Goal: Task Accomplishment & Management: Complete application form

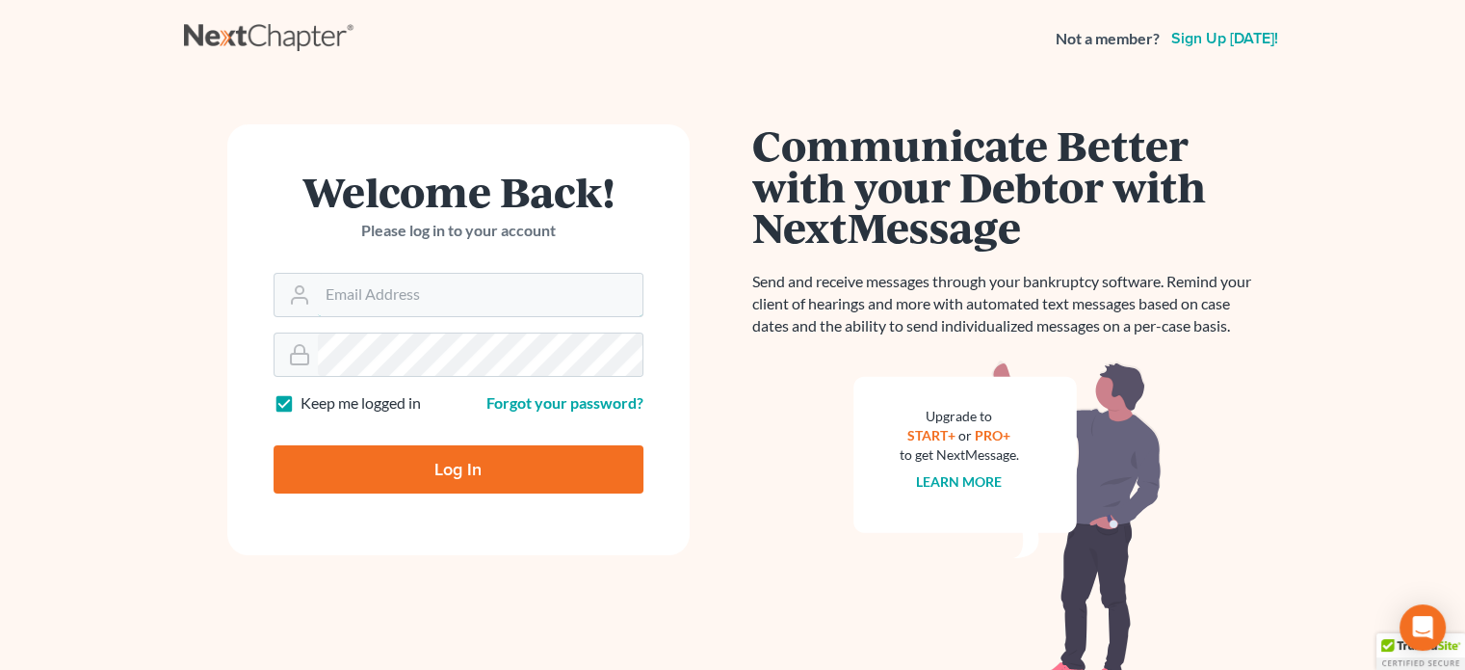
type input "[EMAIL_ADDRESS][DOMAIN_NAME]"
click at [401, 454] on input "Log In" at bounding box center [459, 469] width 370 height 48
type input "Thinking..."
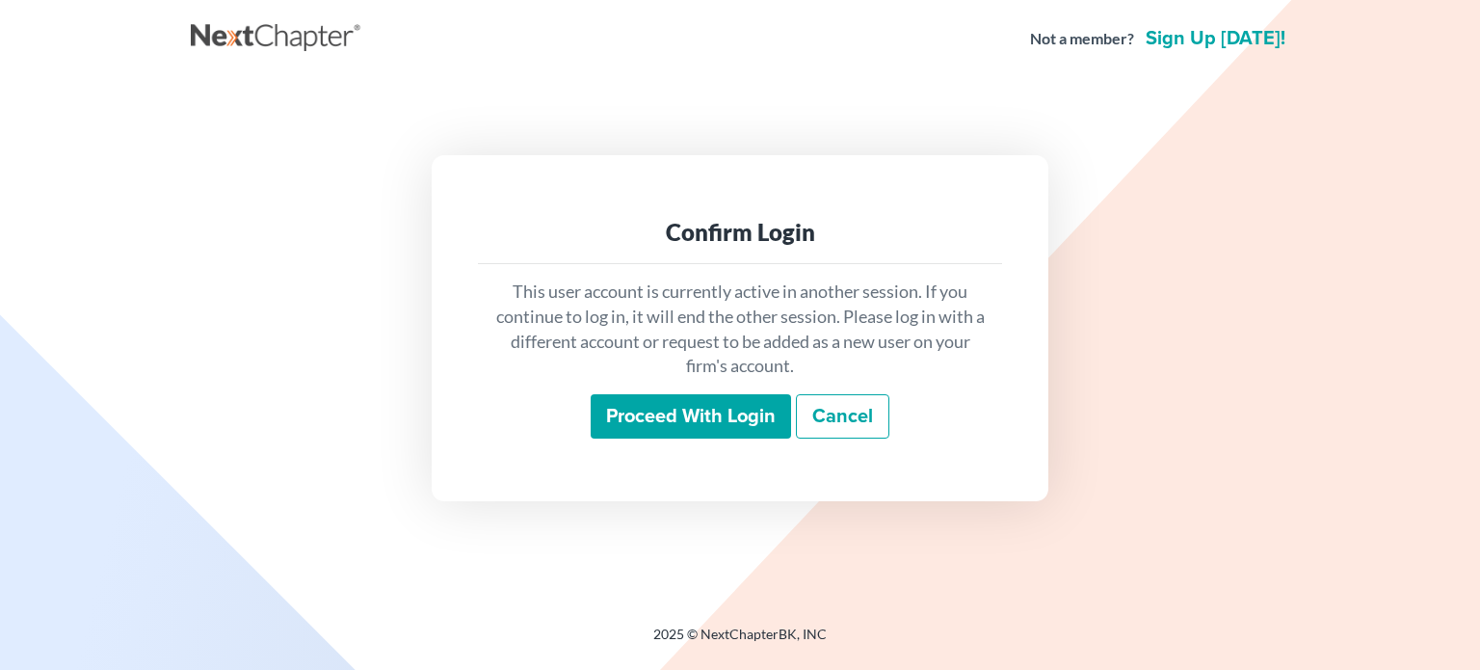
click at [631, 404] on input "Proceed with login" at bounding box center [691, 416] width 200 height 44
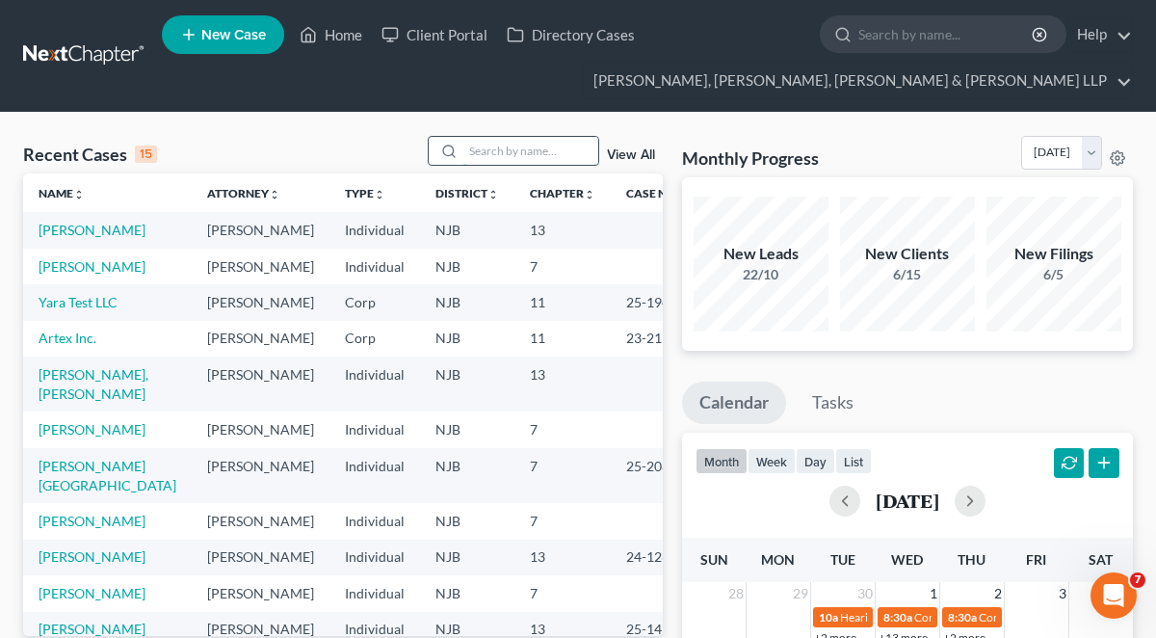
click at [523, 147] on input "search" at bounding box center [530, 151] width 135 height 28
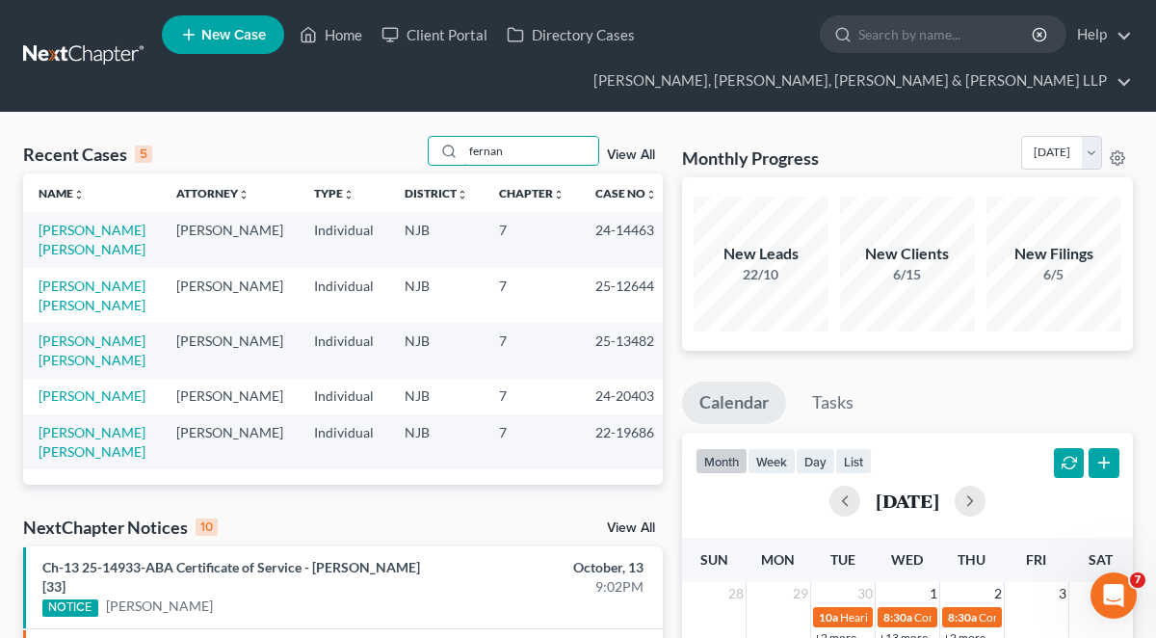
type input "fernan"
click at [245, 35] on span "New Case" at bounding box center [233, 35] width 65 height 14
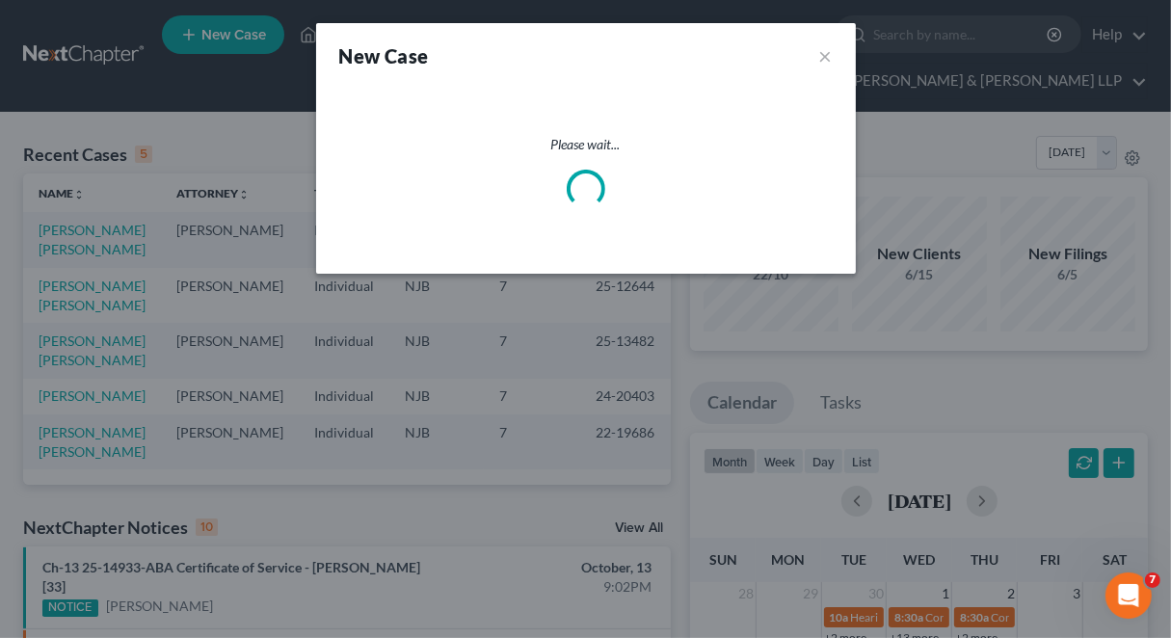
select select "51"
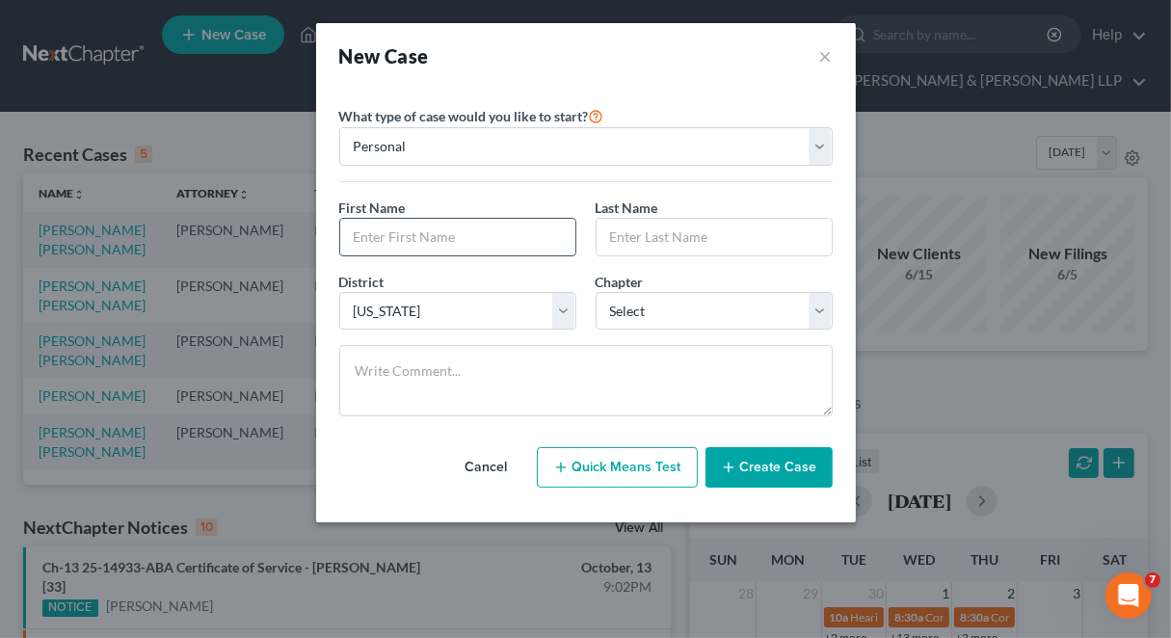
click at [443, 228] on input "text" at bounding box center [457, 237] width 235 height 37
type input "Liliana"
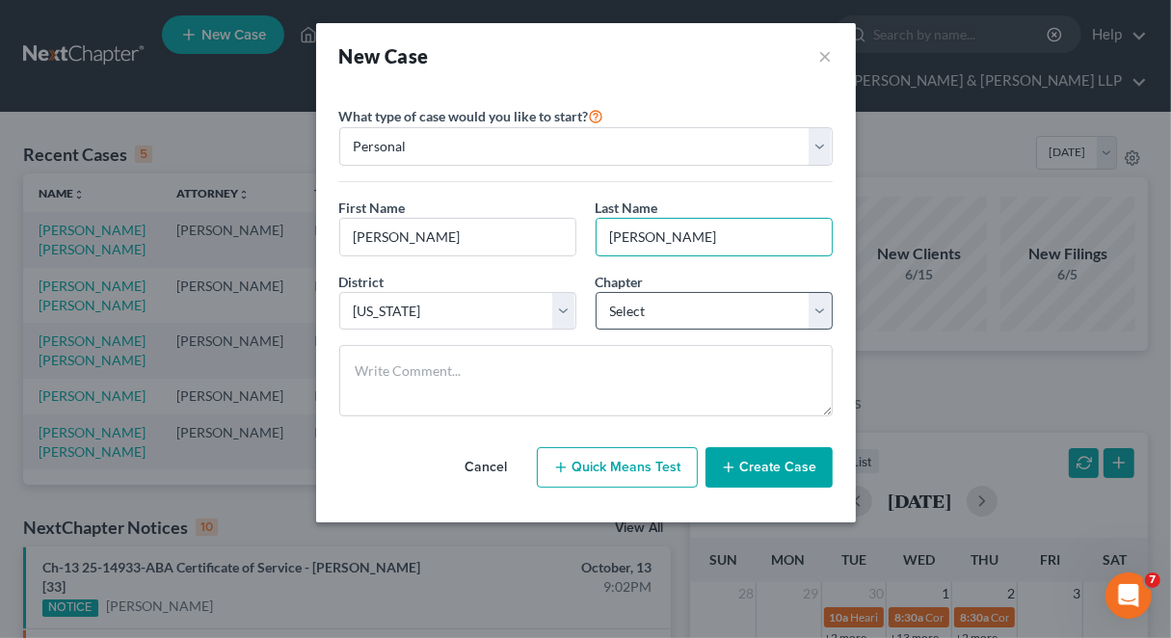
type input "Fernandez"
click at [661, 314] on select "Select 7 11 12 13" at bounding box center [713, 311] width 237 height 39
select select "3"
click at [595, 292] on select "Select 7 11 12 13" at bounding box center [713, 311] width 237 height 39
click at [758, 470] on button "Create Case" at bounding box center [768, 467] width 127 height 40
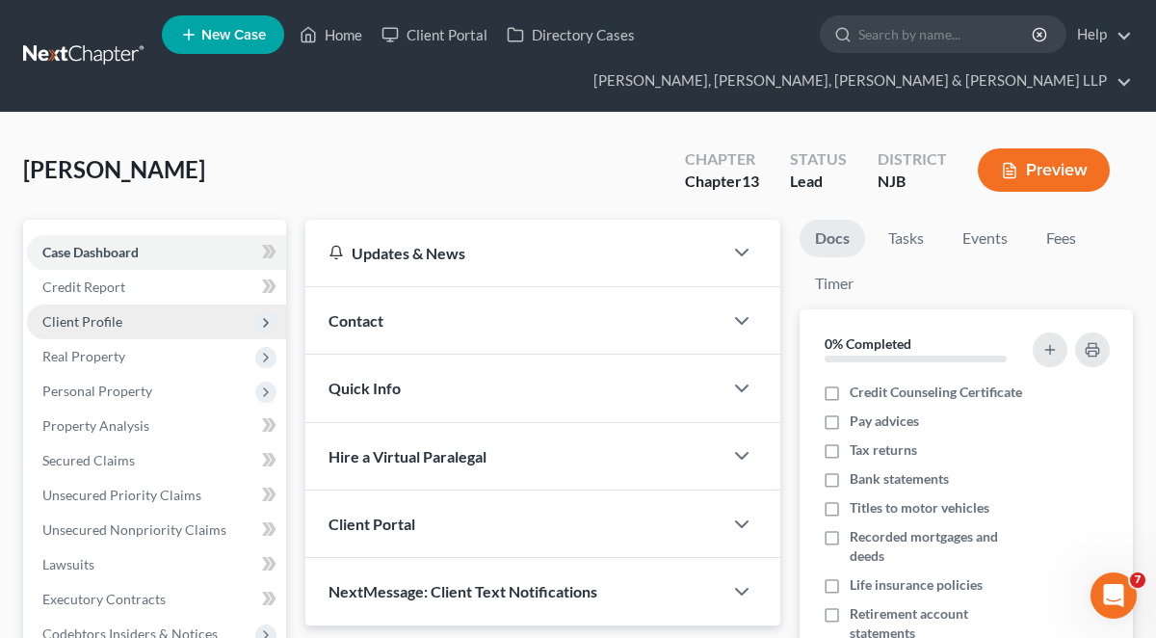
click at [100, 315] on span "Client Profile" at bounding box center [82, 321] width 80 height 16
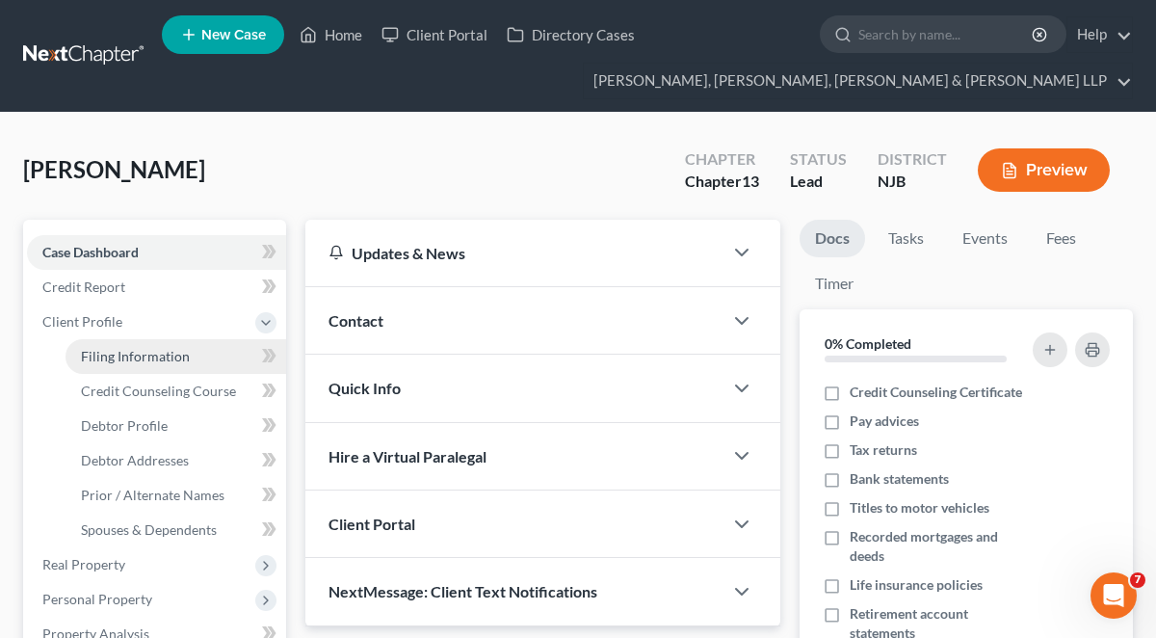
click at [136, 348] on span "Filing Information" at bounding box center [135, 356] width 109 height 16
select select "1"
select select "0"
select select "3"
select select "51"
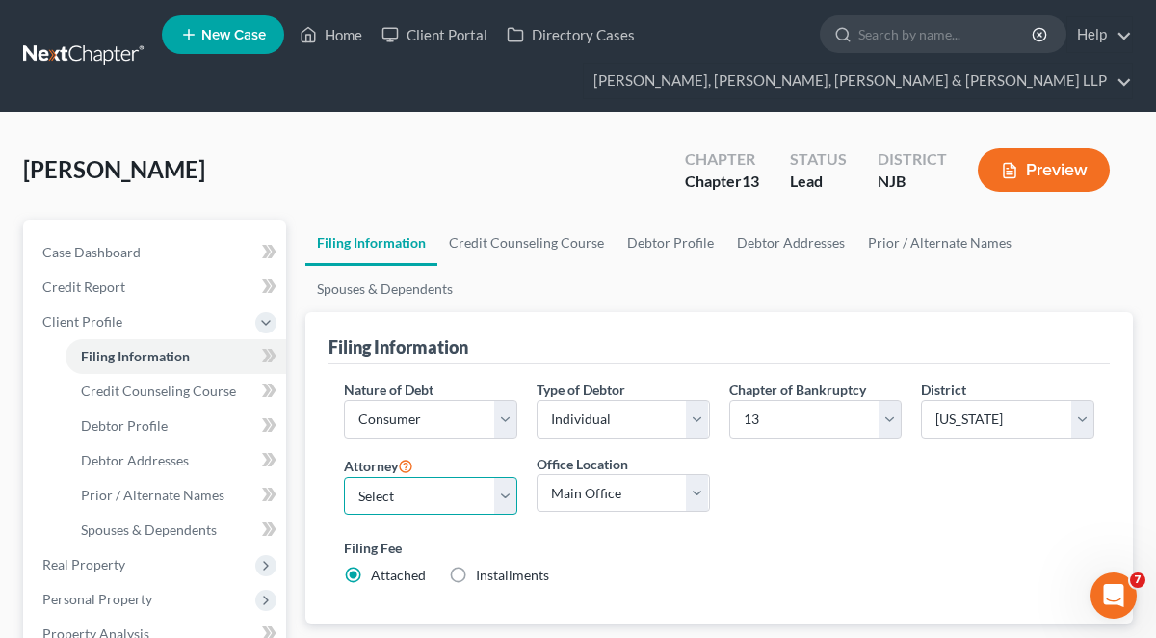
click at [402, 493] on select "Select David Stevens - NJB David Stevens - NYNB David Stevens - NYEB David Stev…" at bounding box center [430, 496] width 173 height 39
select select "4"
click at [344, 477] on select "Select David Stevens - NJB David Stevens - NYNB David Stevens - NYEB David Stev…" at bounding box center [430, 496] width 173 height 39
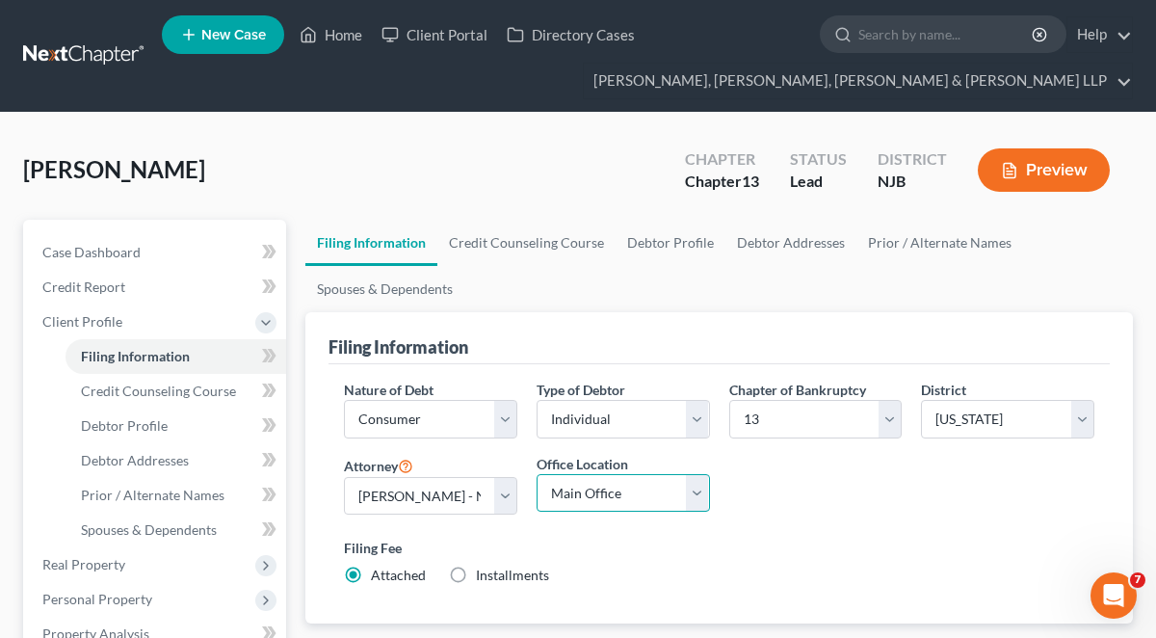
click at [582, 487] on select "Main Office Scura, Wigfield, Heyer, Stevens & Cammarota, LLP" at bounding box center [623, 493] width 173 height 39
select select "0"
click at [537, 474] on select "Main Office Scura, Wigfield, Heyer, Stevens & Cammarota, LLP" at bounding box center [623, 493] width 173 height 39
click at [549, 249] on link "Credit Counseling Course" at bounding box center [526, 243] width 178 height 46
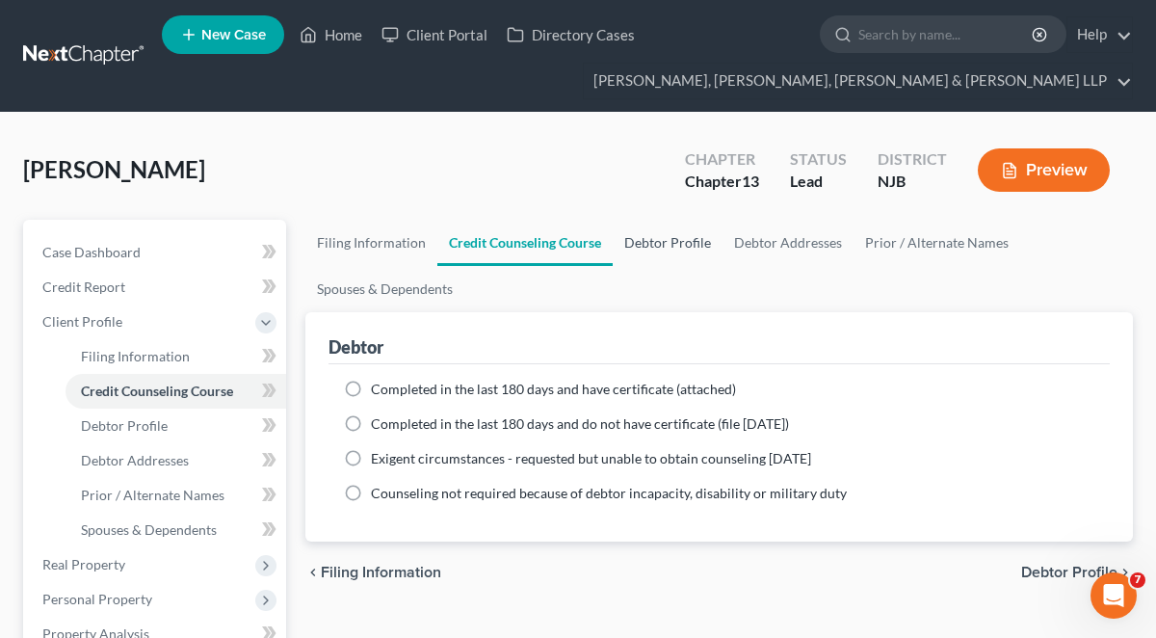
click at [659, 252] on link "Debtor Profile" at bounding box center [668, 243] width 110 height 46
select select "0"
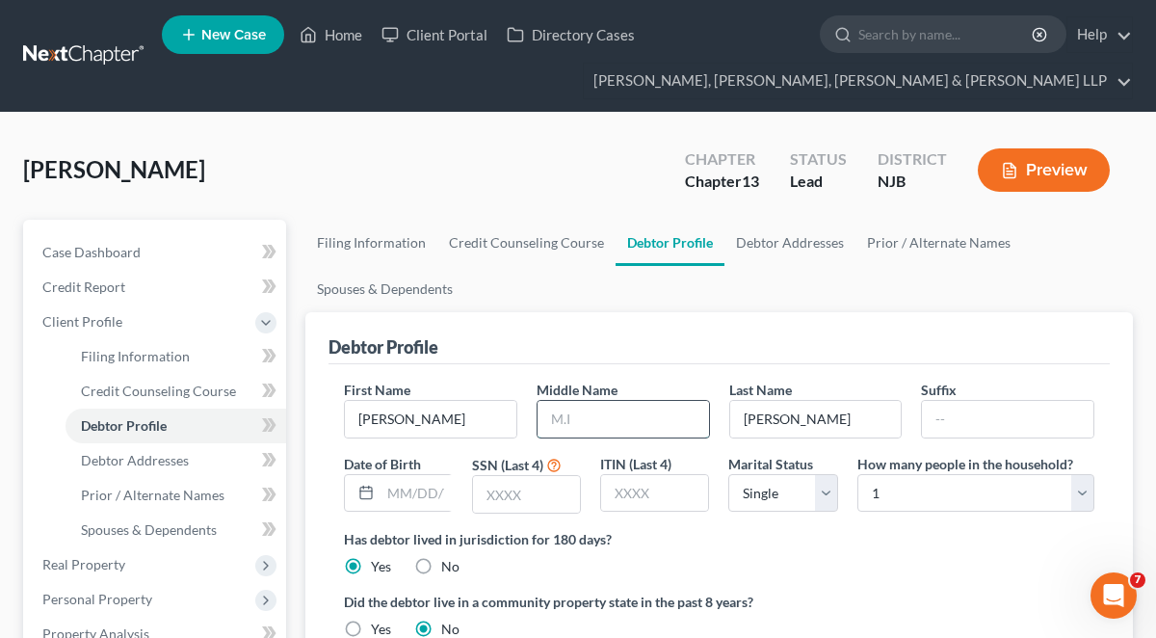
click at [579, 426] on input "text" at bounding box center [623, 419] width 171 height 37
type input "I."
click at [566, 314] on div "Debtor Profile" at bounding box center [719, 338] width 781 height 52
click at [519, 488] on input "text" at bounding box center [526, 494] width 107 height 37
type input "3155"
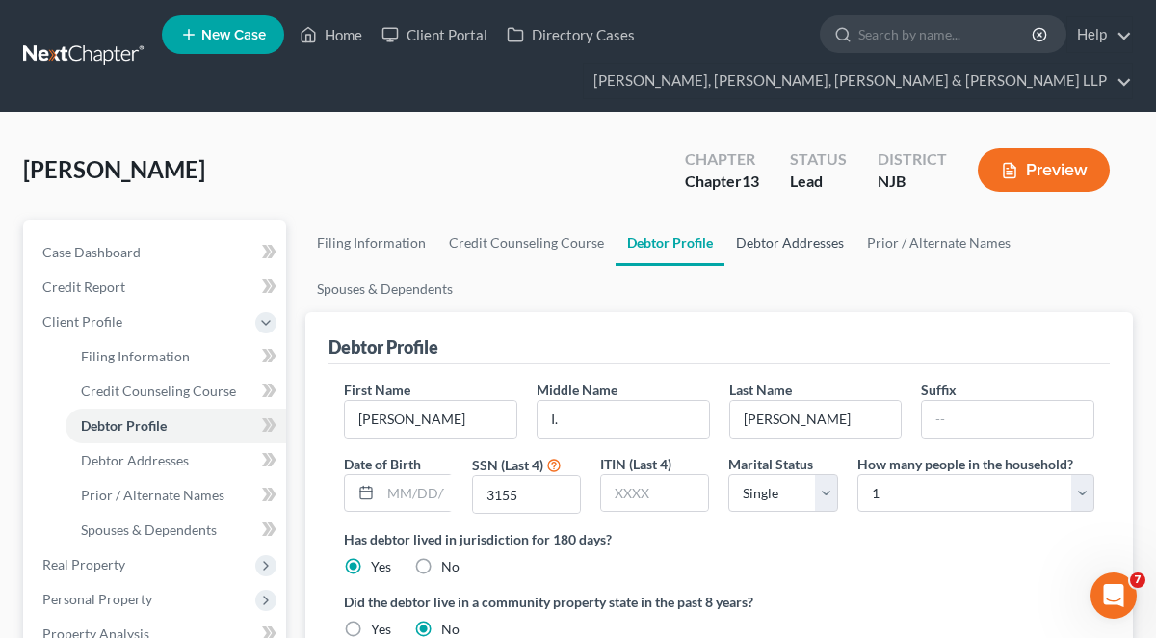
click at [770, 238] on link "Debtor Addresses" at bounding box center [789, 243] width 131 height 46
select select "0"
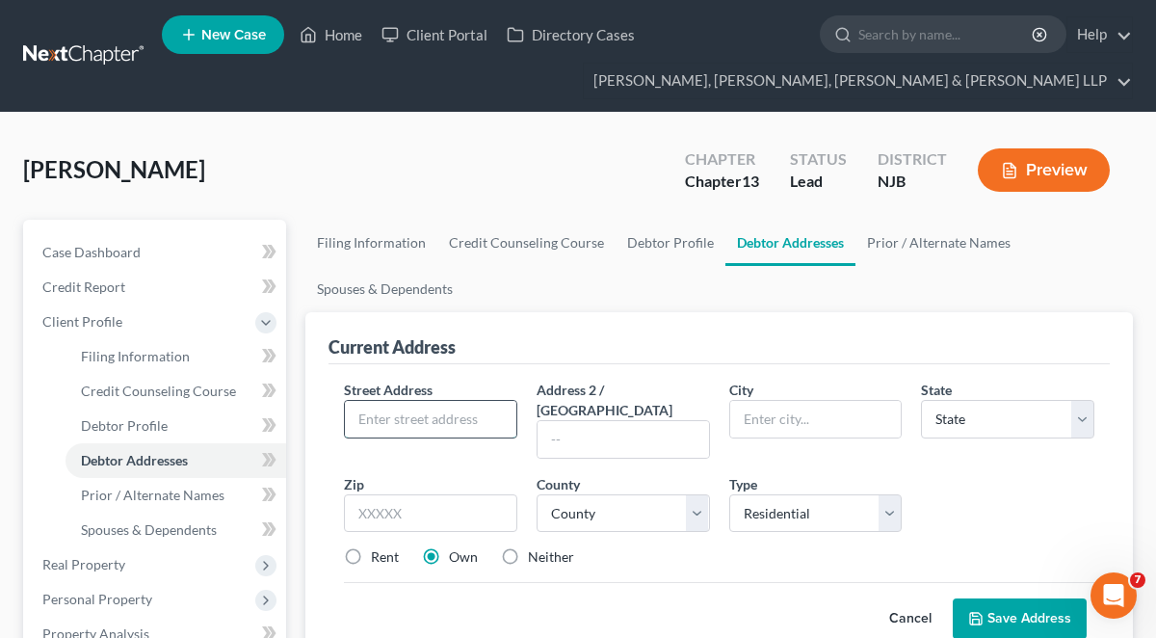
click at [466, 407] on input "text" at bounding box center [430, 419] width 171 height 37
type input "113 Ruskin Avenue"
click at [544, 291] on ul "Filing Information Credit Counseling Course Debtor Profile Debtor Addresses Pri…" at bounding box center [719, 266] width 828 height 92
click at [372, 494] on input "text" at bounding box center [430, 513] width 173 height 39
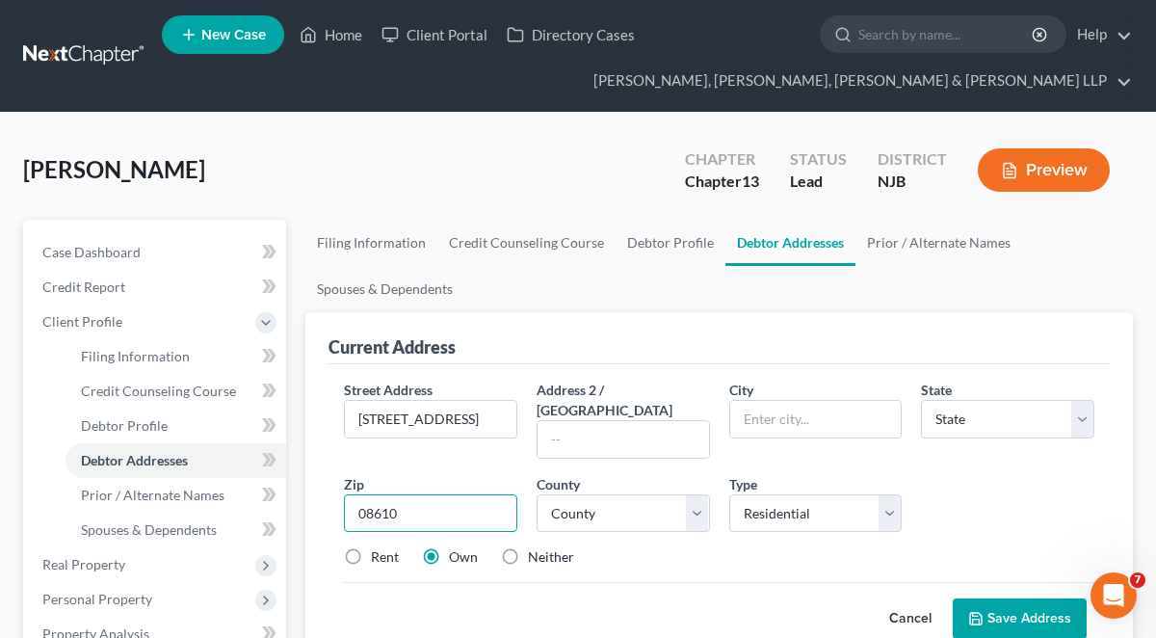
type input "08610"
type input "Trenton"
select select "33"
click at [657, 557] on div "Street Address * 113 Ruskin Avenue Address 2 / PO Box City * Trenton State * St…" at bounding box center [719, 481] width 770 height 203
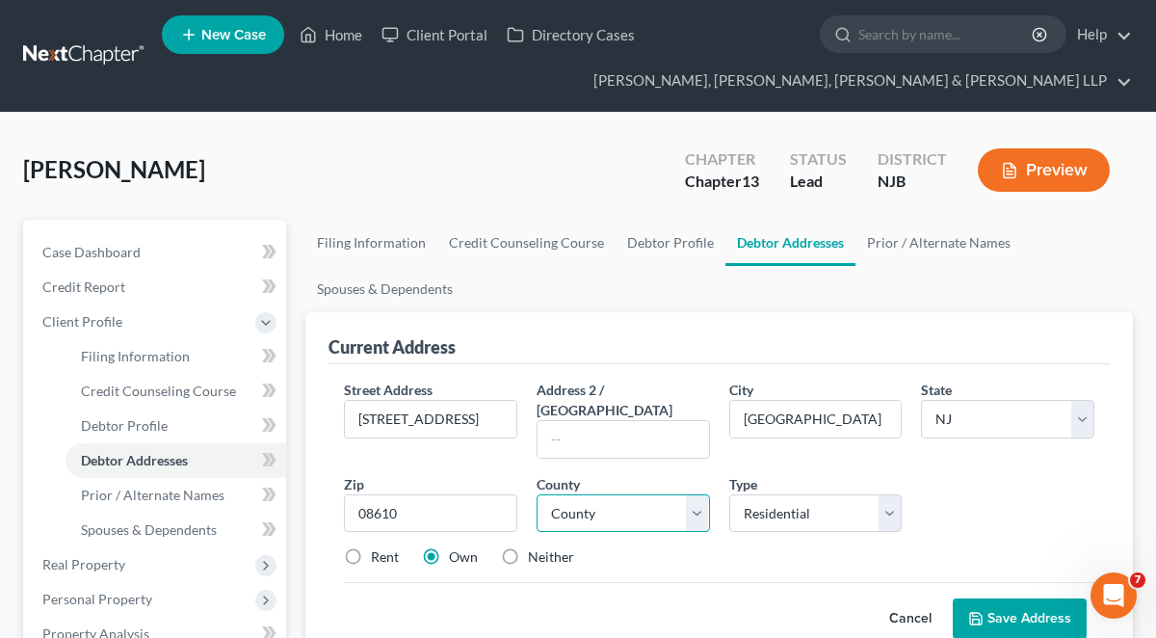
click at [613, 494] on select "County Atlantic County Bergen County Burlington County Camden County Cape May C…" at bounding box center [623, 513] width 173 height 39
select select "10"
click at [537, 494] on select "County Atlantic County Bergen County Burlington County Camden County Cape May C…" at bounding box center [623, 513] width 173 height 39
click at [983, 598] on button "Save Address" at bounding box center [1020, 618] width 134 height 40
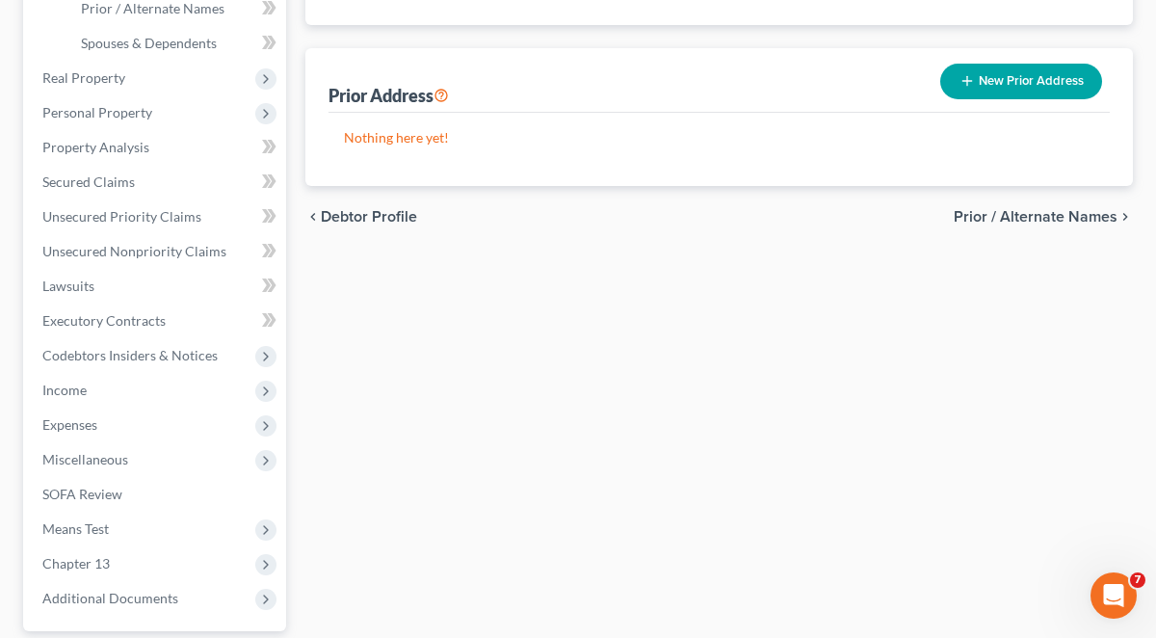
scroll to position [489, 0]
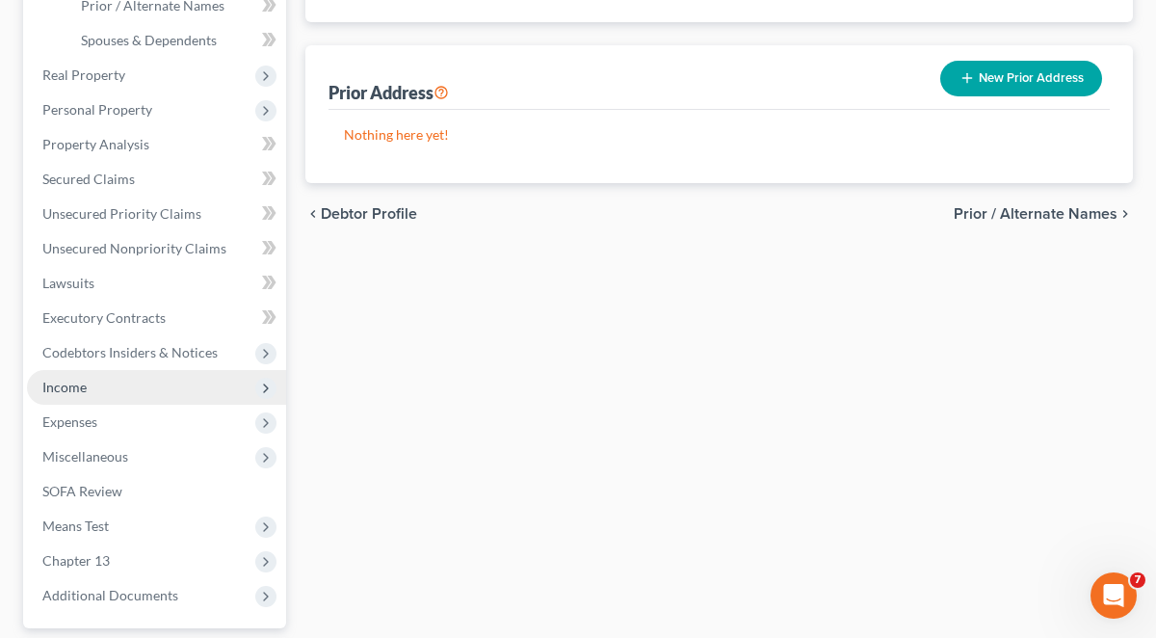
click at [77, 385] on span "Income" at bounding box center [64, 387] width 44 height 16
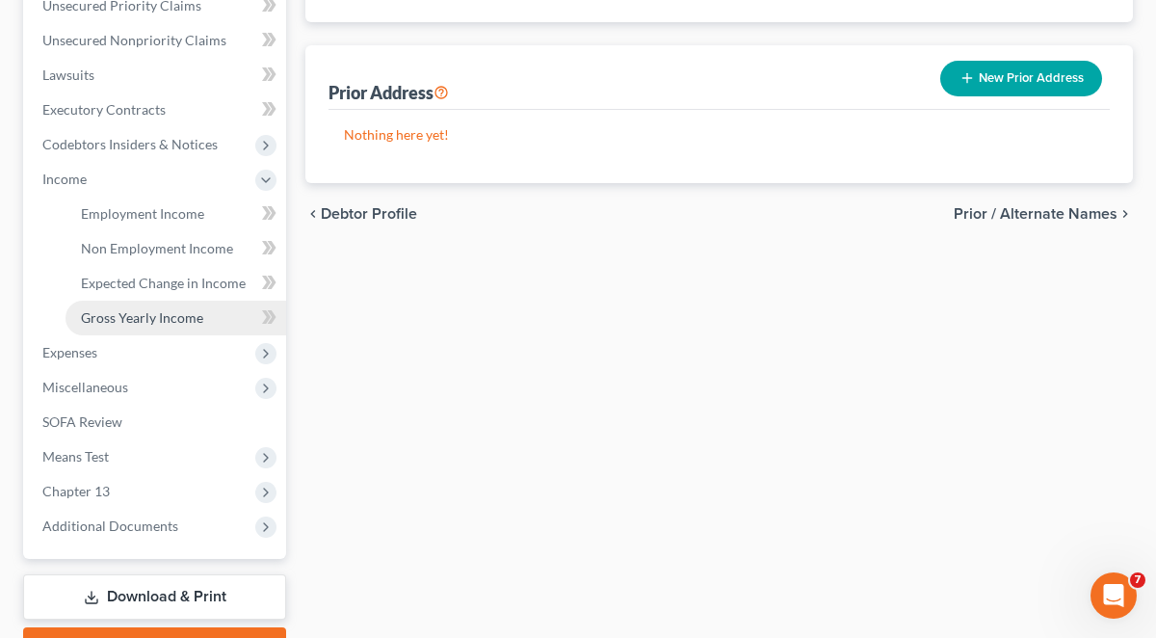
click at [96, 319] on span "Gross Yearly Income" at bounding box center [142, 317] width 122 height 16
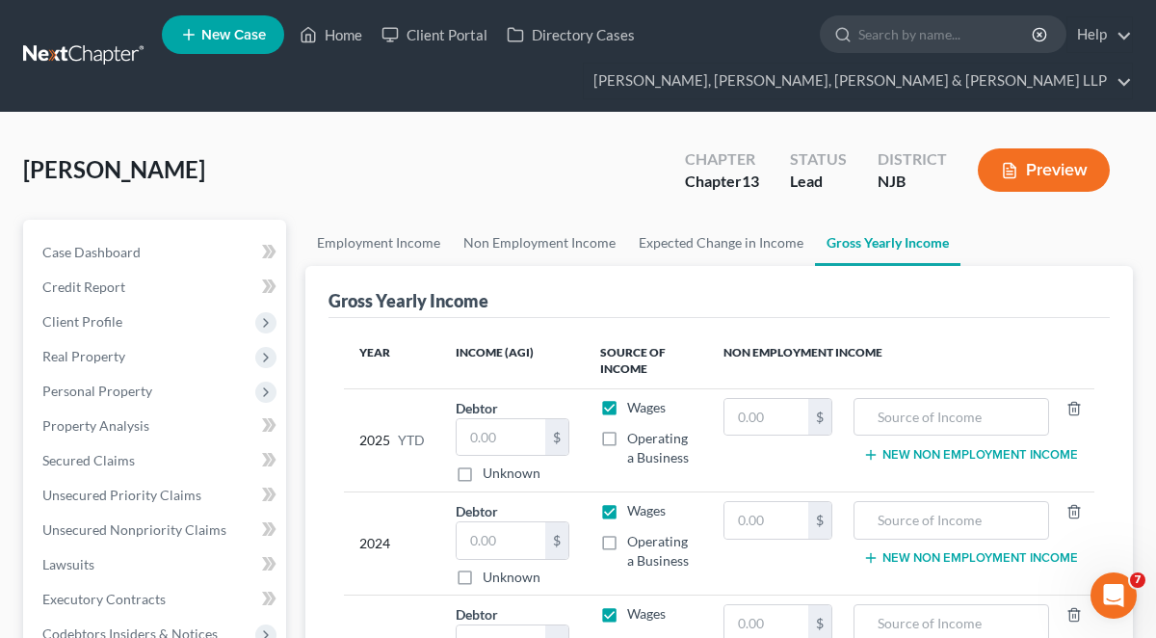
click at [565, 327] on div "Year Income (AGI) Source of Income Non Employment Income 2025 YTD Debtor $ Unkn…" at bounding box center [719, 527] width 781 height 419
paste input "83,880"
click at [490, 529] on input "83,880" at bounding box center [501, 540] width 89 height 37
type input "83,880"
click at [985, 292] on div "Gross Yearly Income" at bounding box center [719, 292] width 781 height 52
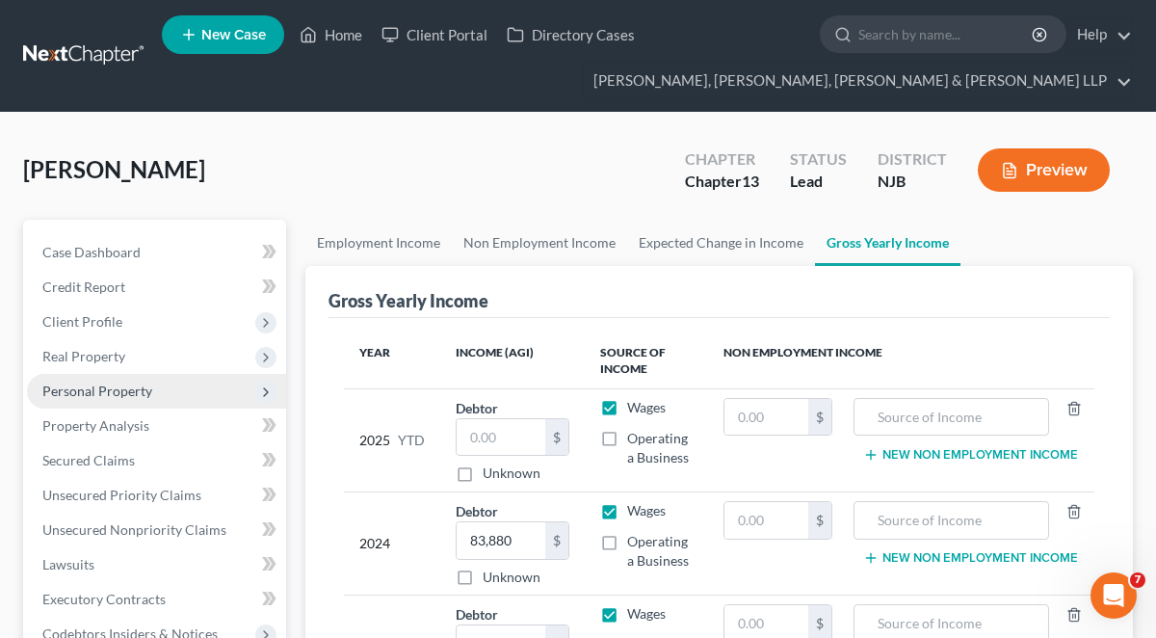
click at [95, 382] on span "Personal Property" at bounding box center [97, 390] width 110 height 16
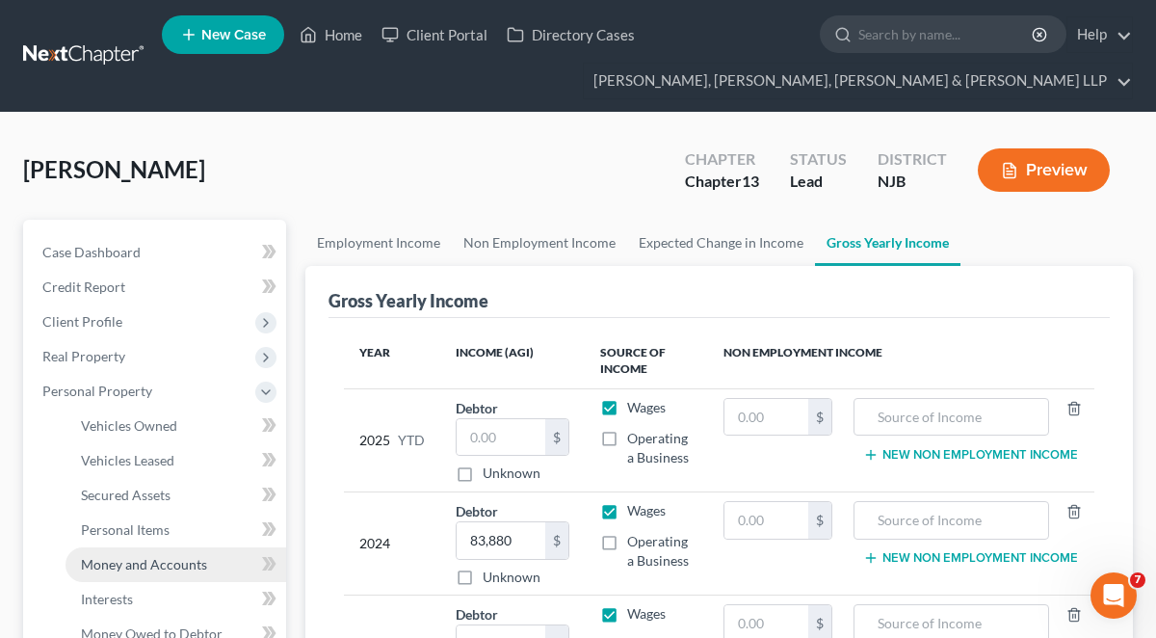
click at [145, 556] on span "Money and Accounts" at bounding box center [144, 564] width 126 height 16
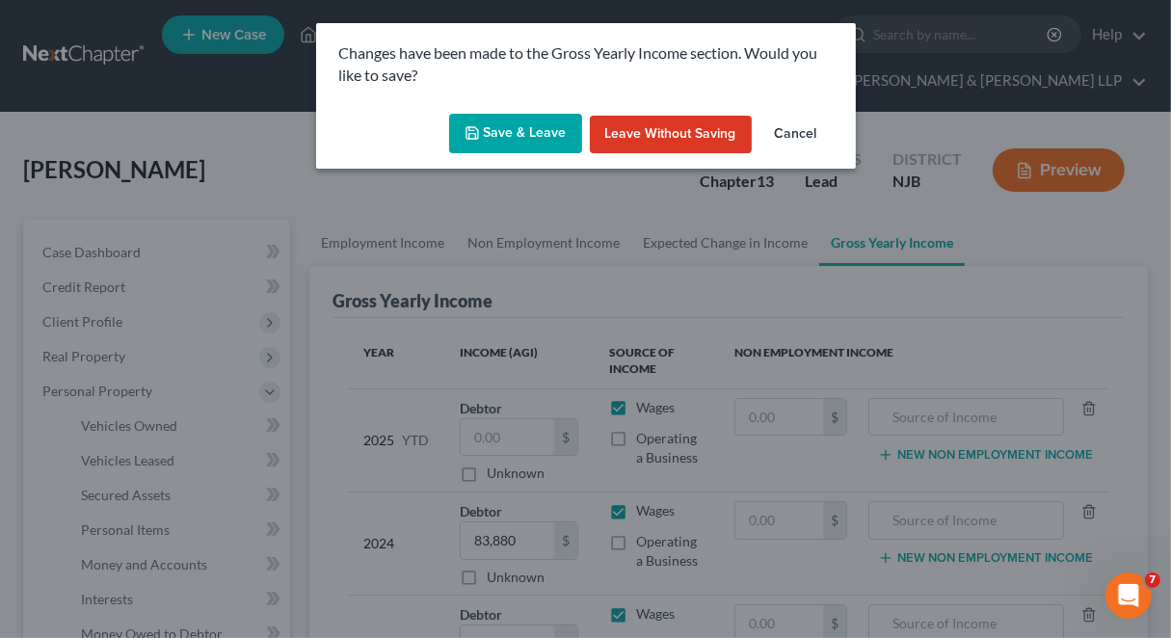
click at [515, 142] on button "Save & Leave" at bounding box center [515, 134] width 133 height 40
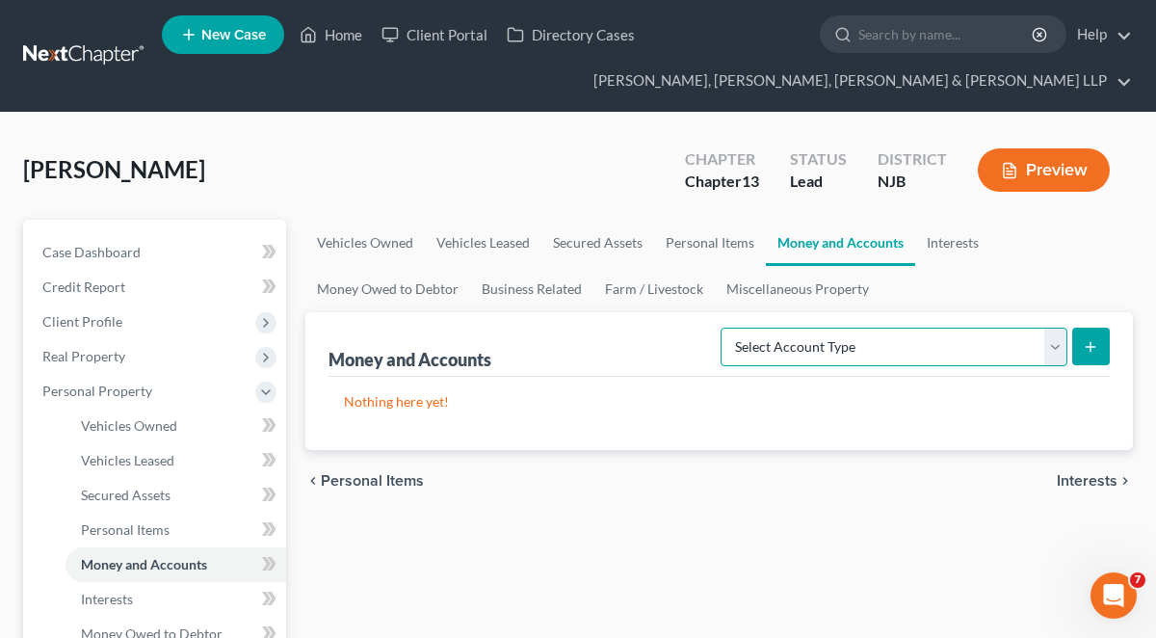
click at [794, 352] on select "Select Account Type Brokerage Cash on Hand Certificates of Deposit Checking Acc…" at bounding box center [894, 347] width 347 height 39
select select "checking"
click at [724, 328] on select "Select Account Type Brokerage Cash on Hand Certificates of Deposit Checking Acc…" at bounding box center [894, 347] width 347 height 39
click at [1094, 346] on icon "submit" at bounding box center [1090, 346] width 15 height 15
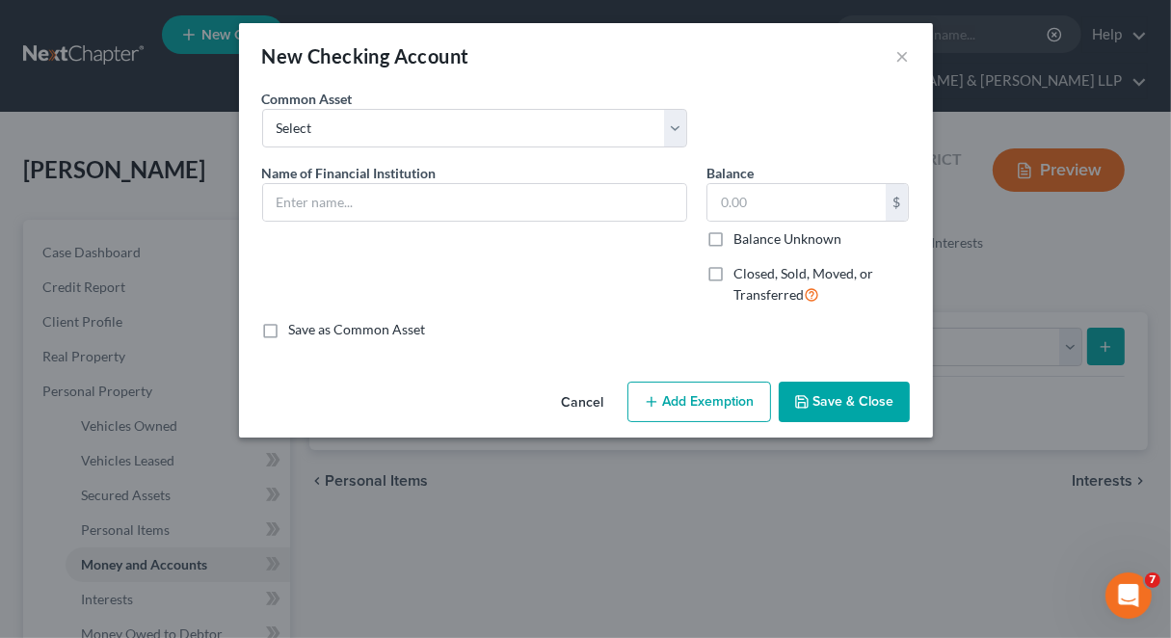
click at [485, 280] on div "Name of Financial Institution *" at bounding box center [474, 242] width 444 height 158
click at [409, 132] on select "Select TD Bank Valley National Bank Bank of America Wells Fargo Bank, N.A. Chas…" at bounding box center [474, 128] width 425 height 39
click at [429, 51] on div "New Checking Account" at bounding box center [365, 55] width 207 height 27
click at [355, 203] on input "text" at bounding box center [474, 202] width 423 height 37
drag, startPoint x: 481, startPoint y: 294, endPoint x: 422, endPoint y: 198, distance: 112.0
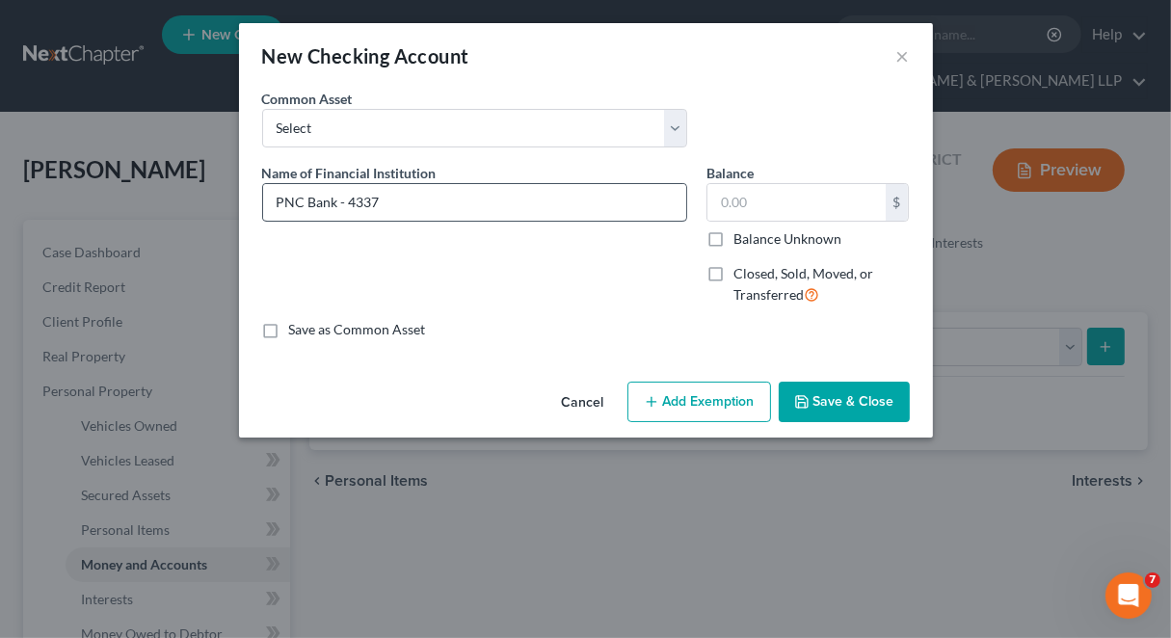
click at [422, 198] on div "Name of Financial Institution * PNC Bank - 4337" at bounding box center [474, 242] width 444 height 158
click at [422, 198] on input "PNC Bank - 4337" at bounding box center [474, 202] width 423 height 37
type input "PNC Bank - 0903"
click at [550, 320] on div "Save as Common Asset" at bounding box center [585, 329] width 647 height 19
click at [774, 207] on input "text" at bounding box center [796, 202] width 178 height 37
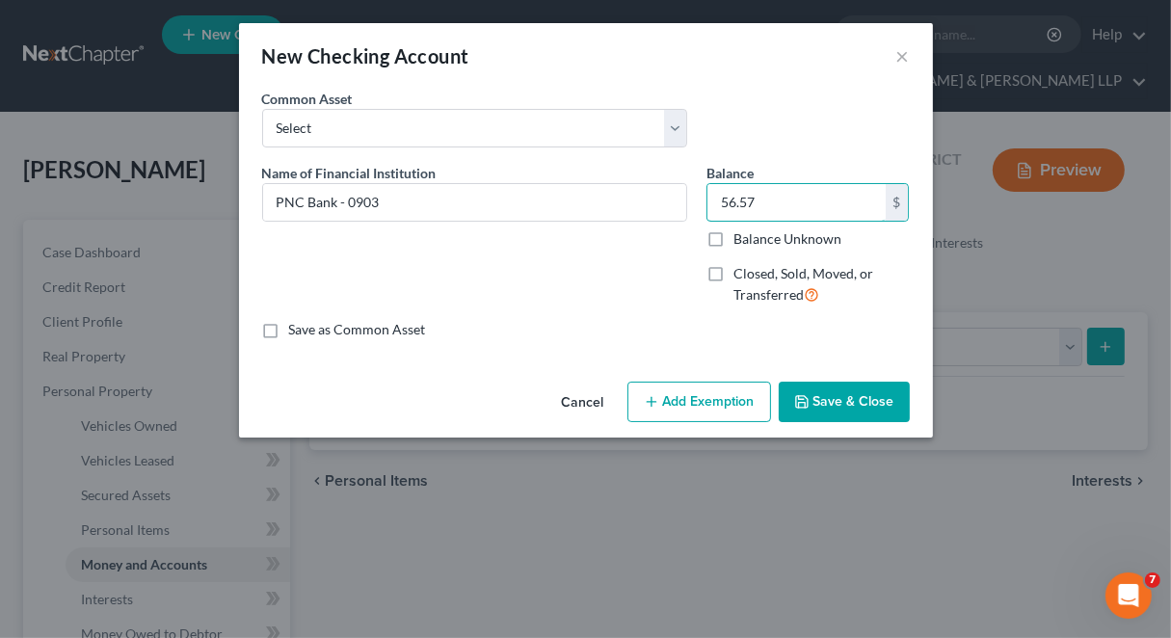
type input "56.57"
click at [865, 410] on button "Save & Close" at bounding box center [843, 402] width 131 height 40
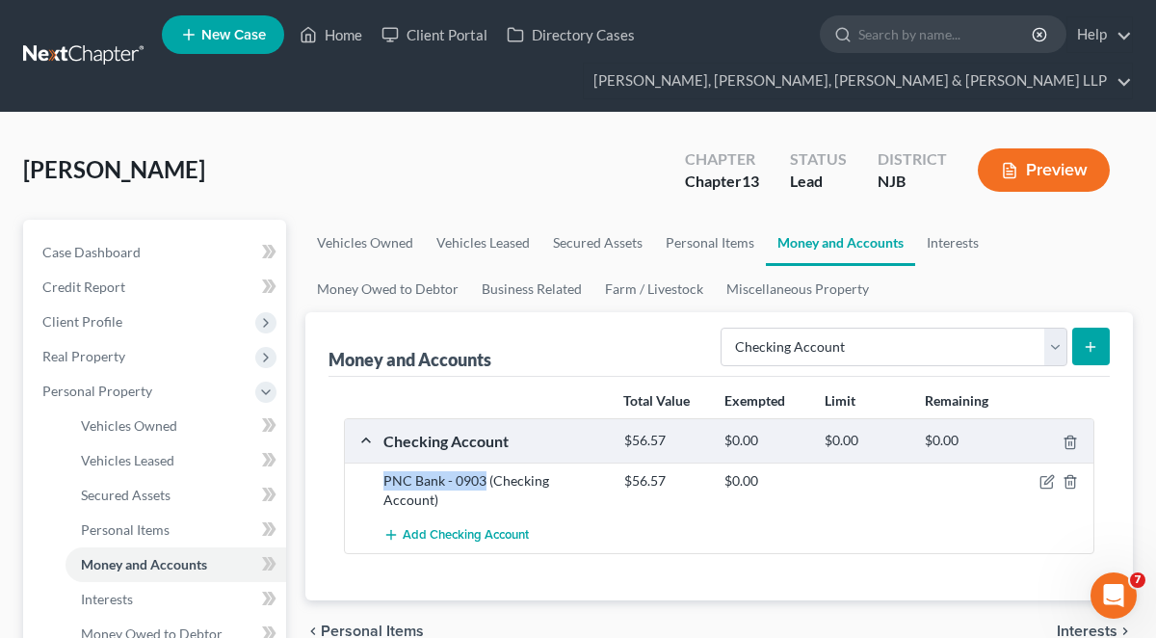
drag, startPoint x: 377, startPoint y: 469, endPoint x: 481, endPoint y: 465, distance: 104.1
click at [481, 465] on div "PNC Bank - 0903 (Checking Account) $56.57 $0.00" at bounding box center [719, 489] width 749 height 55
copy div "PNC Bank - 0903"
click at [339, 30] on link "Home" at bounding box center [331, 34] width 82 height 35
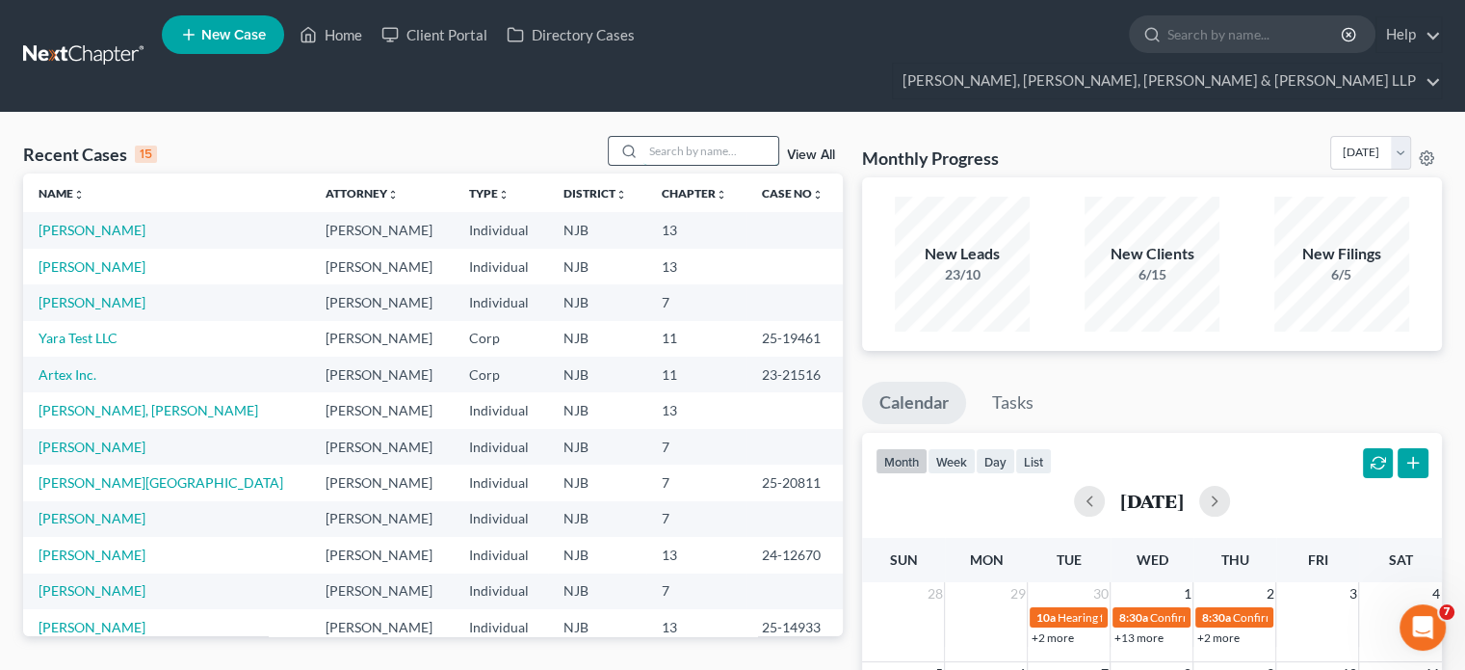
click at [697, 137] on input "search" at bounding box center [711, 151] width 135 height 28
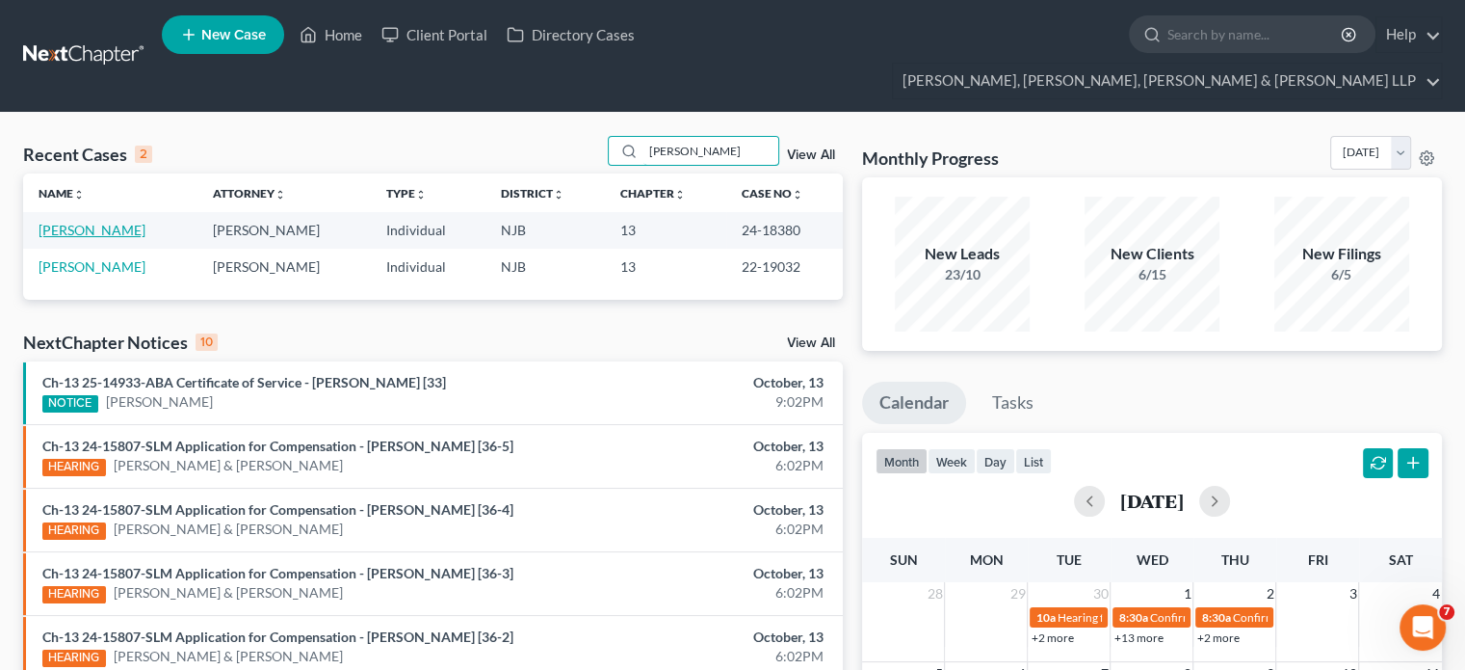
type input "guido"
click at [105, 222] on link "Staricco, Guido" at bounding box center [92, 230] width 107 height 16
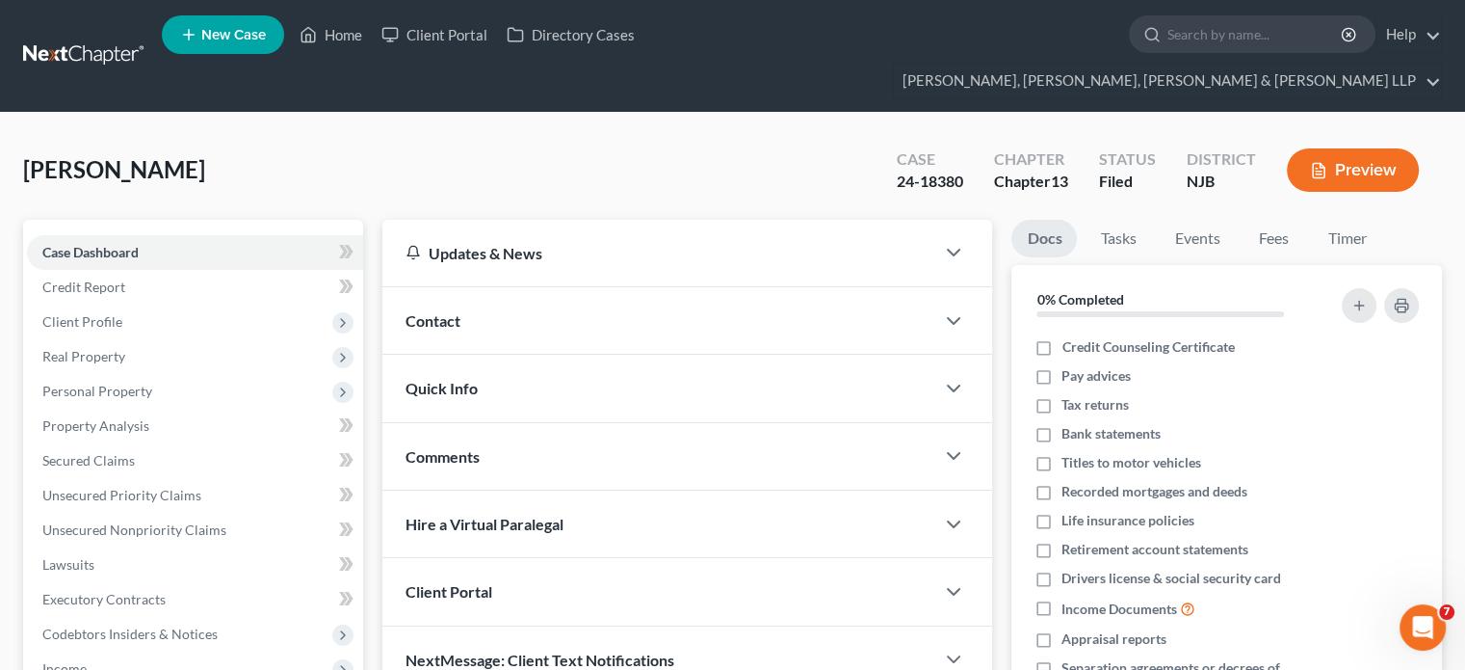
click at [292, 136] on div "Staricco, Guido Upgraded Case 24-18380 Chapter Chapter 13 Status Filed District…" at bounding box center [732, 178] width 1419 height 84
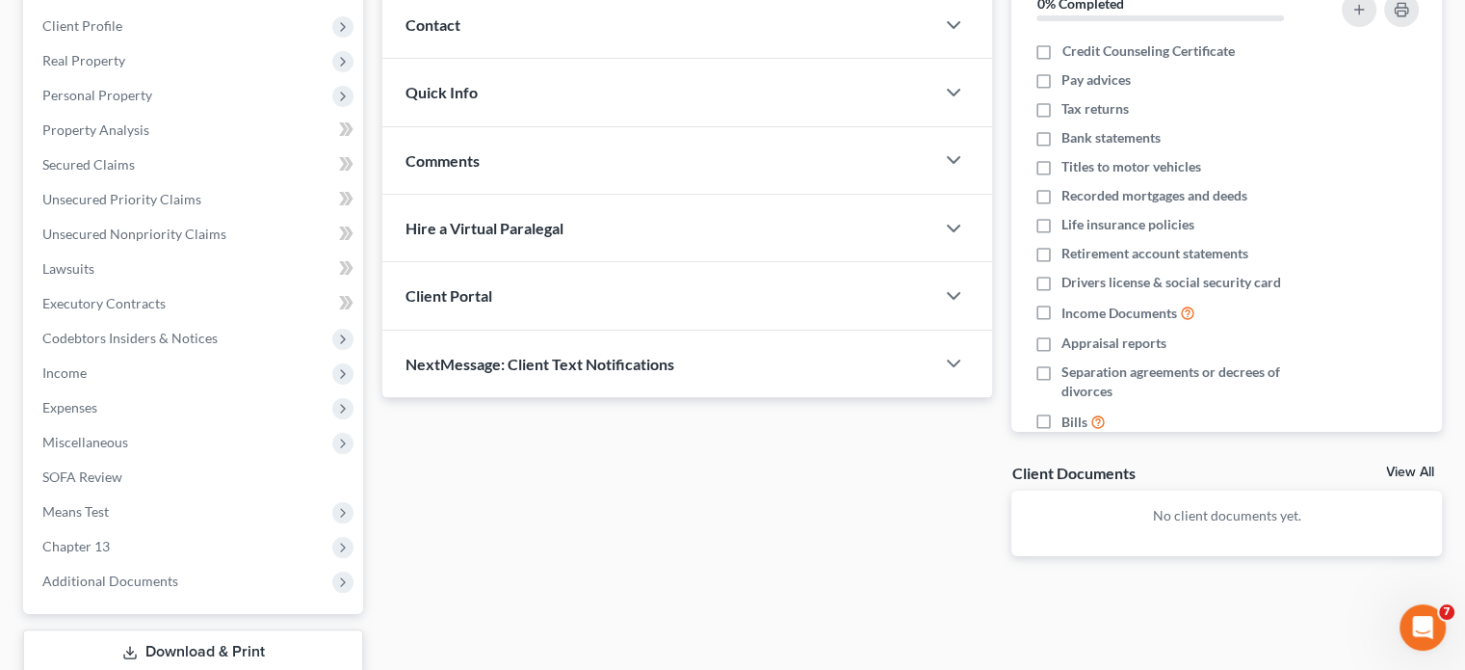
scroll to position [387, 0]
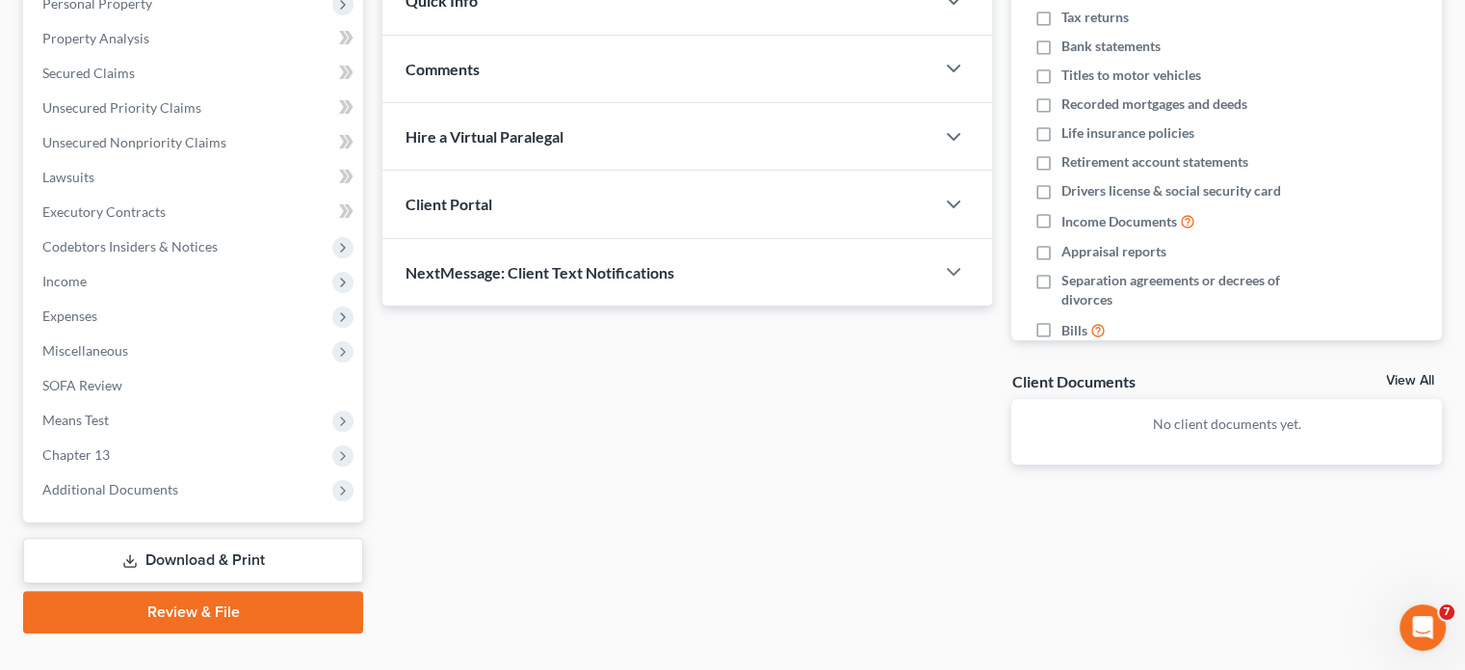
click at [220, 538] on link "Download & Print" at bounding box center [193, 560] width 340 height 45
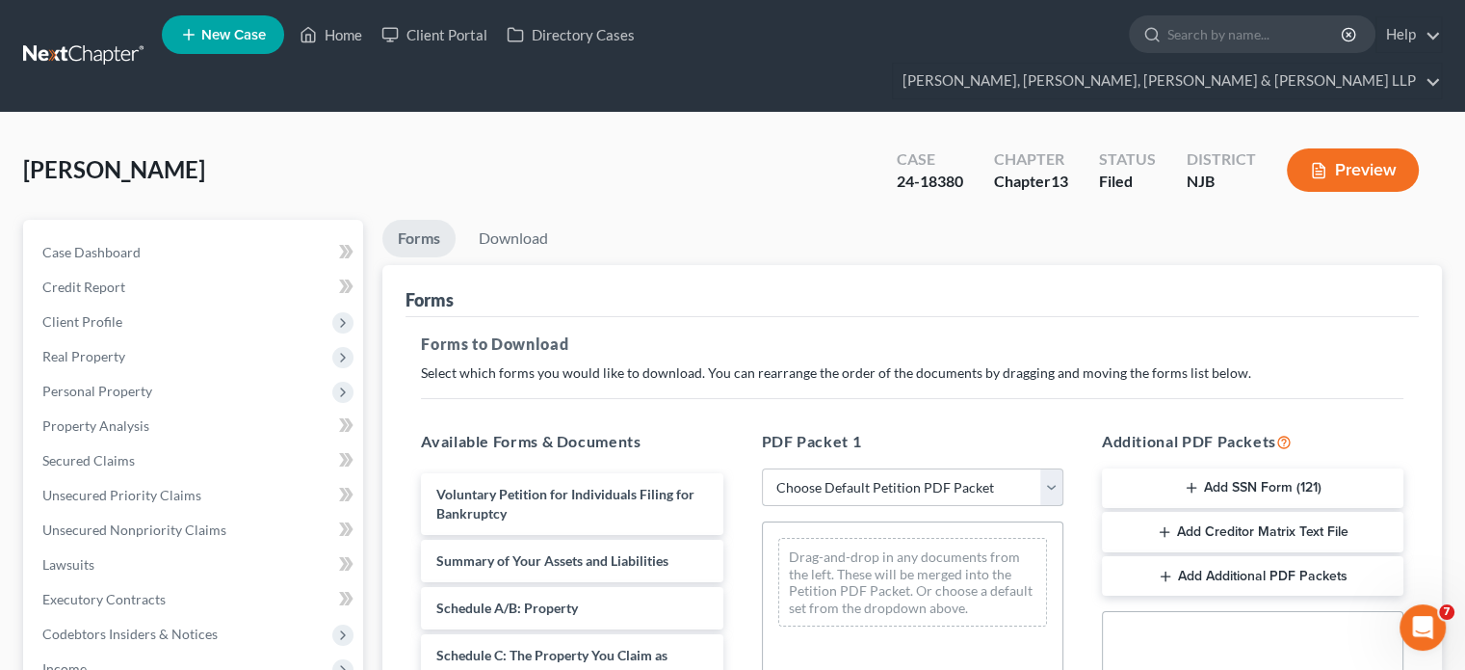
click at [907, 468] on select "Choose Default Petition PDF Packet Complete Bankruptcy Petition (all forms and …" at bounding box center [913, 487] width 302 height 39
select select "2"
click at [762, 468] on select "Choose Default Petition PDF Packet Complete Bankruptcy Petition (all forms and …" at bounding box center [913, 487] width 302 height 39
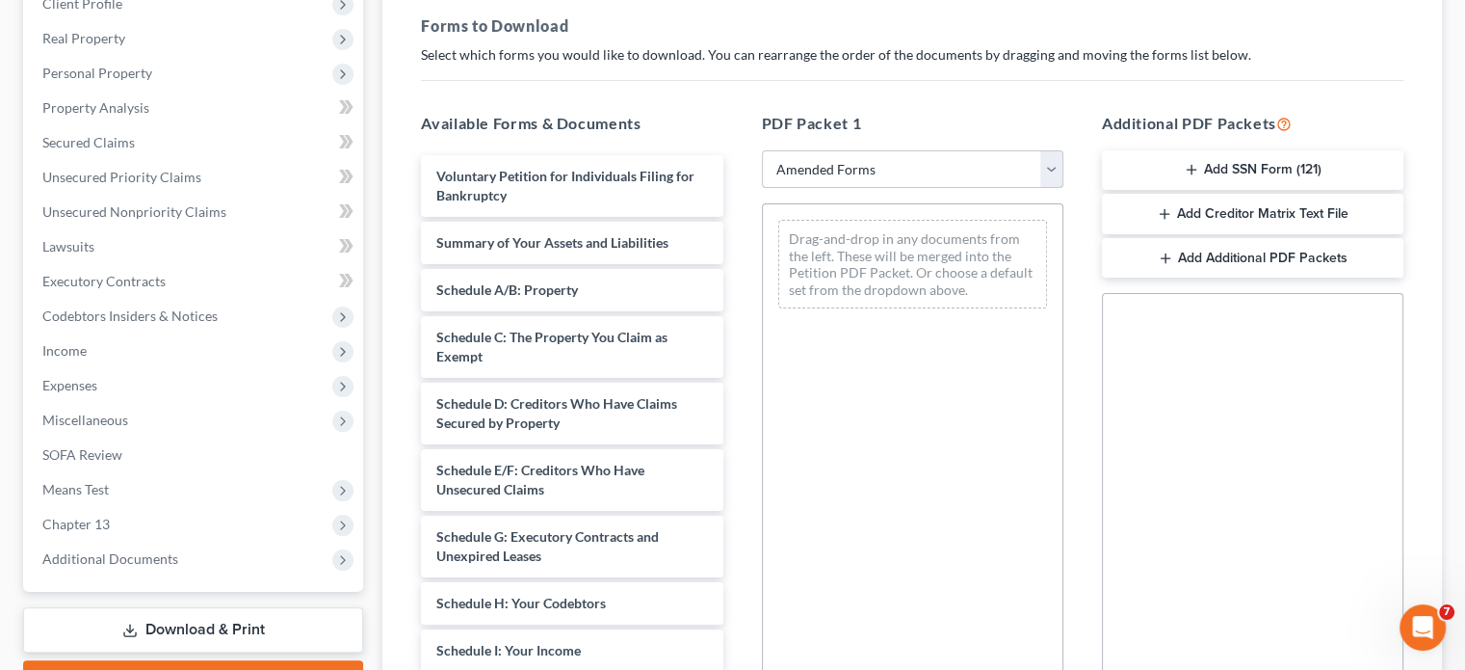
scroll to position [316, 0]
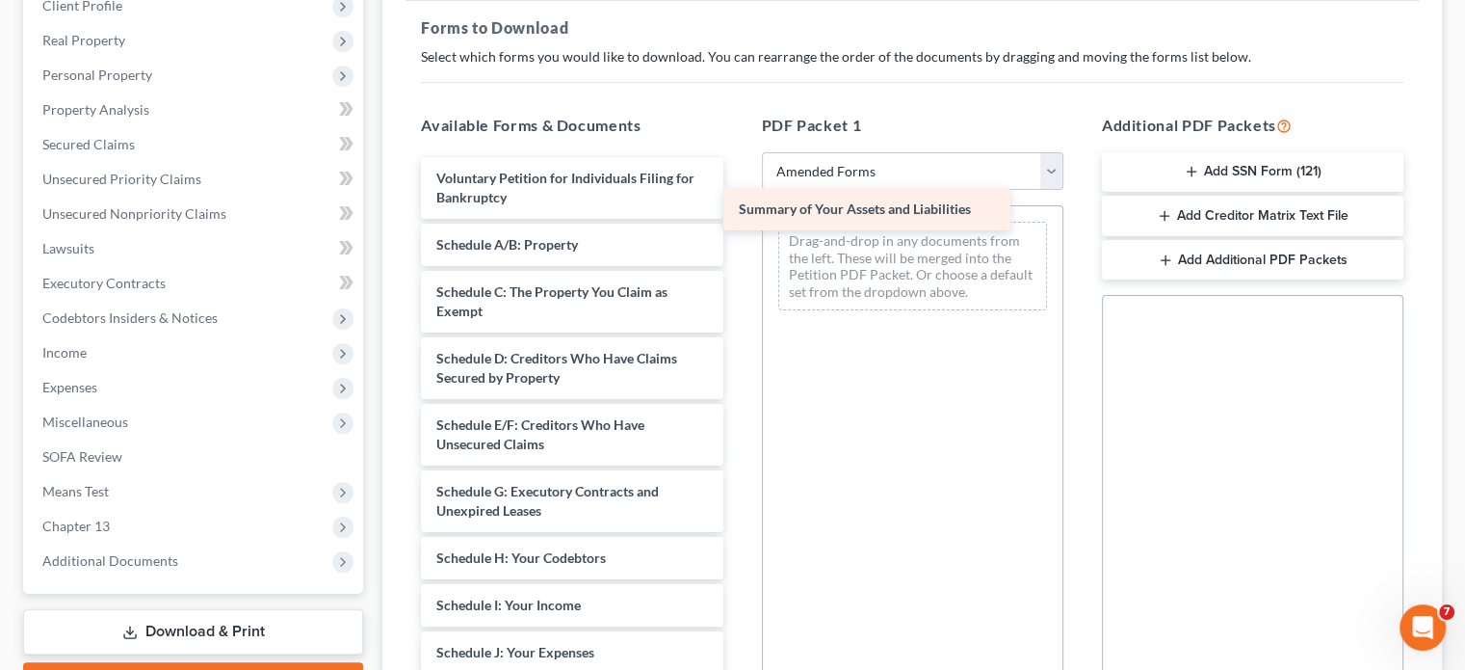
drag, startPoint x: 551, startPoint y: 213, endPoint x: 878, endPoint y: 205, distance: 326.7
click at [738, 205] on div "Summary of Your Assets and Liabilities Voluntary Petition for Individuals Filin…" at bounding box center [572, 619] width 332 height 924
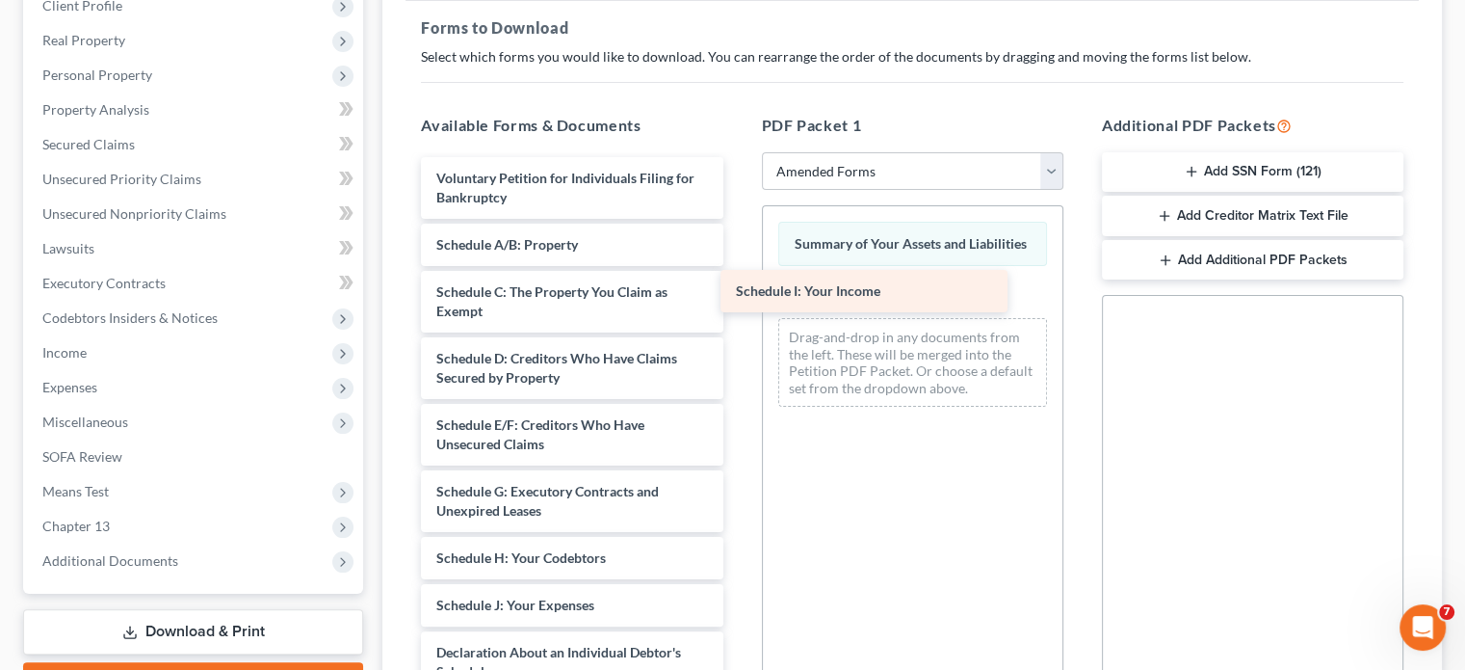
drag, startPoint x: 551, startPoint y: 571, endPoint x: 868, endPoint y: 297, distance: 419.3
click at [738, 297] on div "Schedule I: Your Income Voluntary Petition for Individuals Filing for Bankruptc…" at bounding box center [572, 595] width 332 height 877
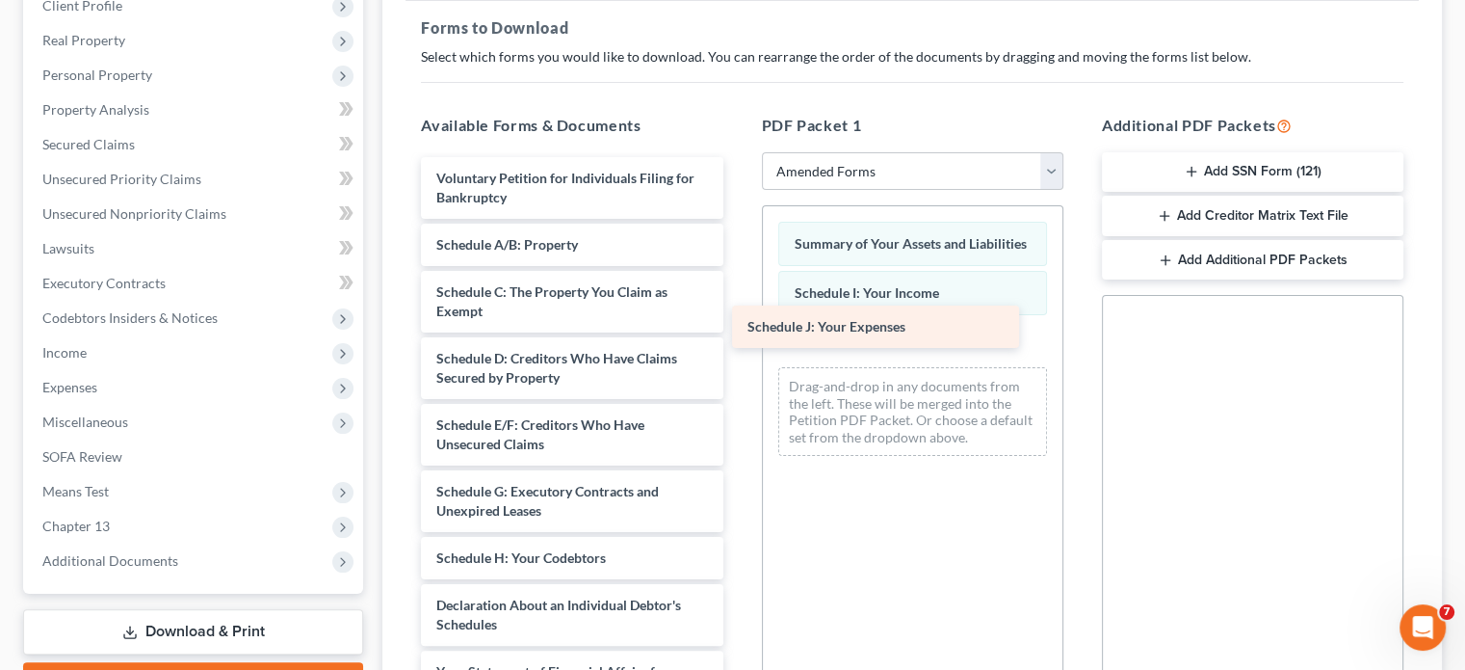
drag, startPoint x: 558, startPoint y: 565, endPoint x: 917, endPoint y: 301, distance: 445.9
click at [738, 301] on div "Schedule J: Your Expenses Voluntary Petition for Individuals Filing for Bankrup…" at bounding box center [572, 571] width 332 height 829
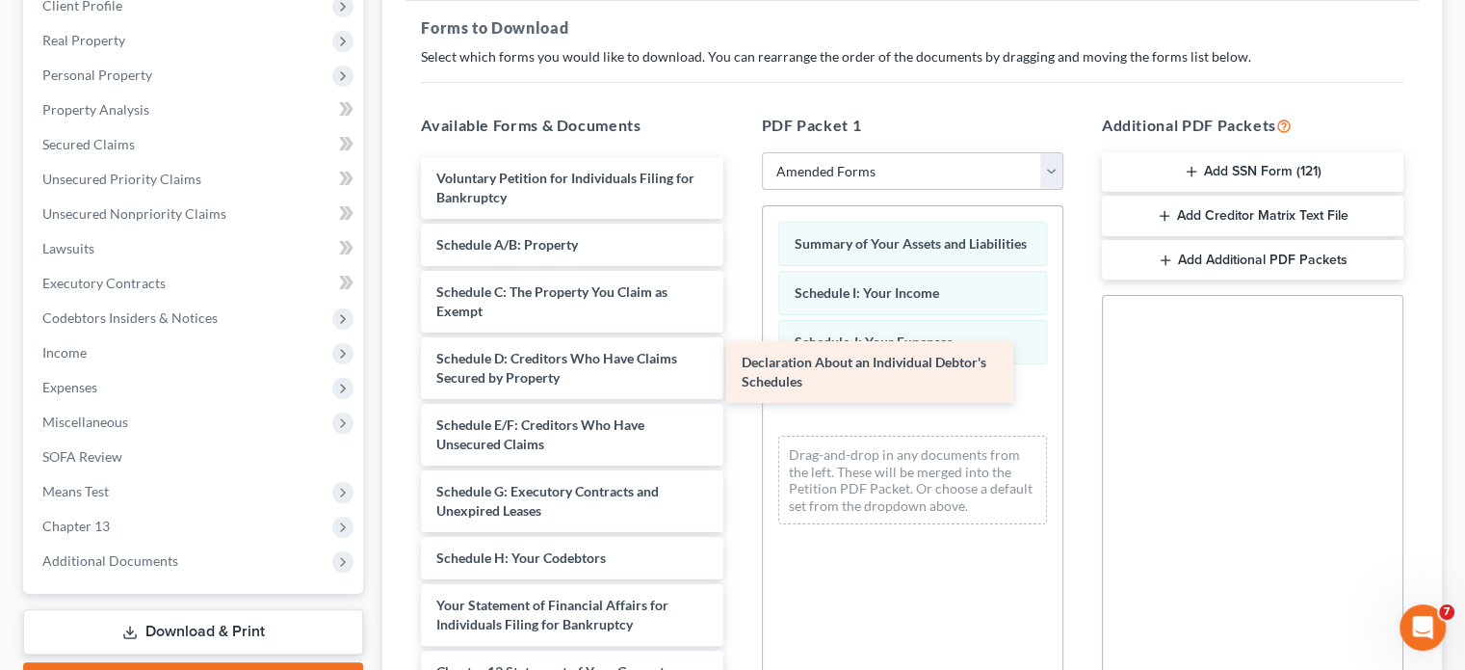
drag, startPoint x: 567, startPoint y: 590, endPoint x: 902, endPoint y: 374, distance: 397.9
click at [738, 374] on div "Declaration About an Individual Debtor's Schedules Voluntary Petition for Indiv…" at bounding box center [572, 538] width 332 height 763
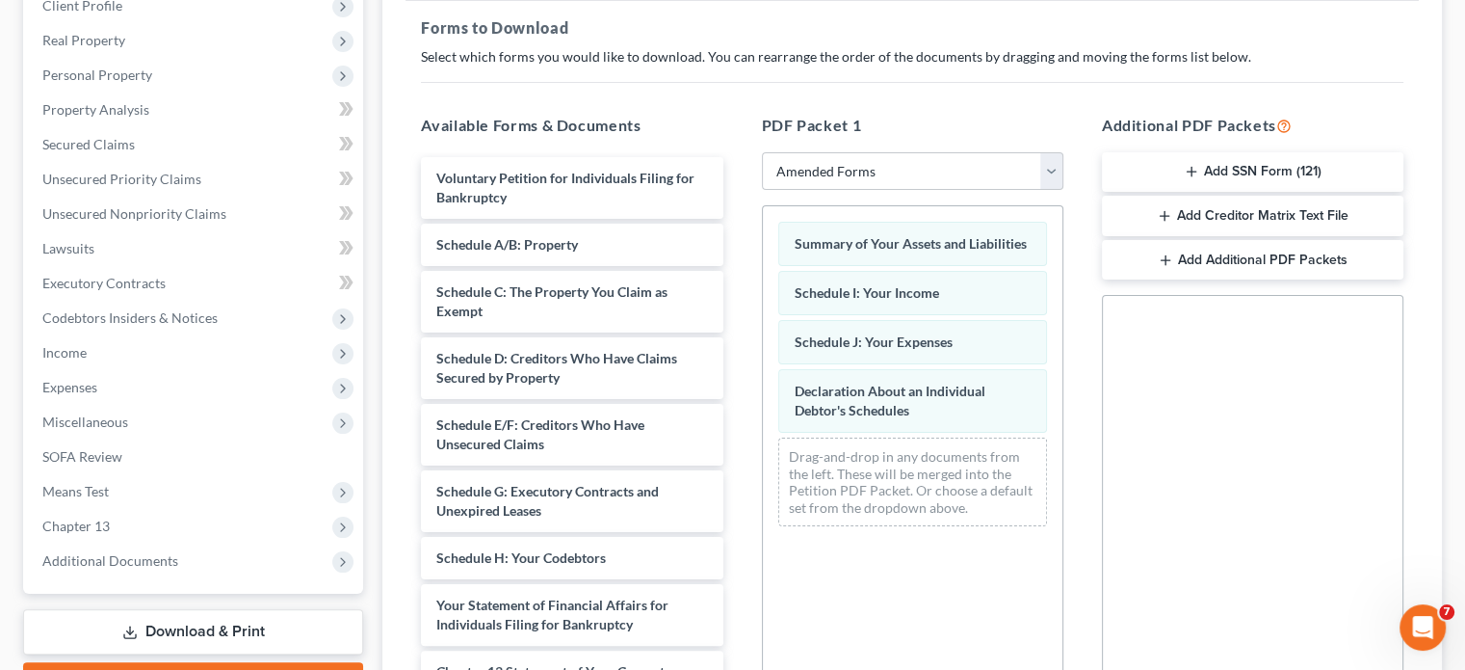
click at [930, 530] on div "Summary of Your Assets and Liabilities Schedule I: Your Income Schedule J: Your…" at bounding box center [913, 470] width 302 height 530
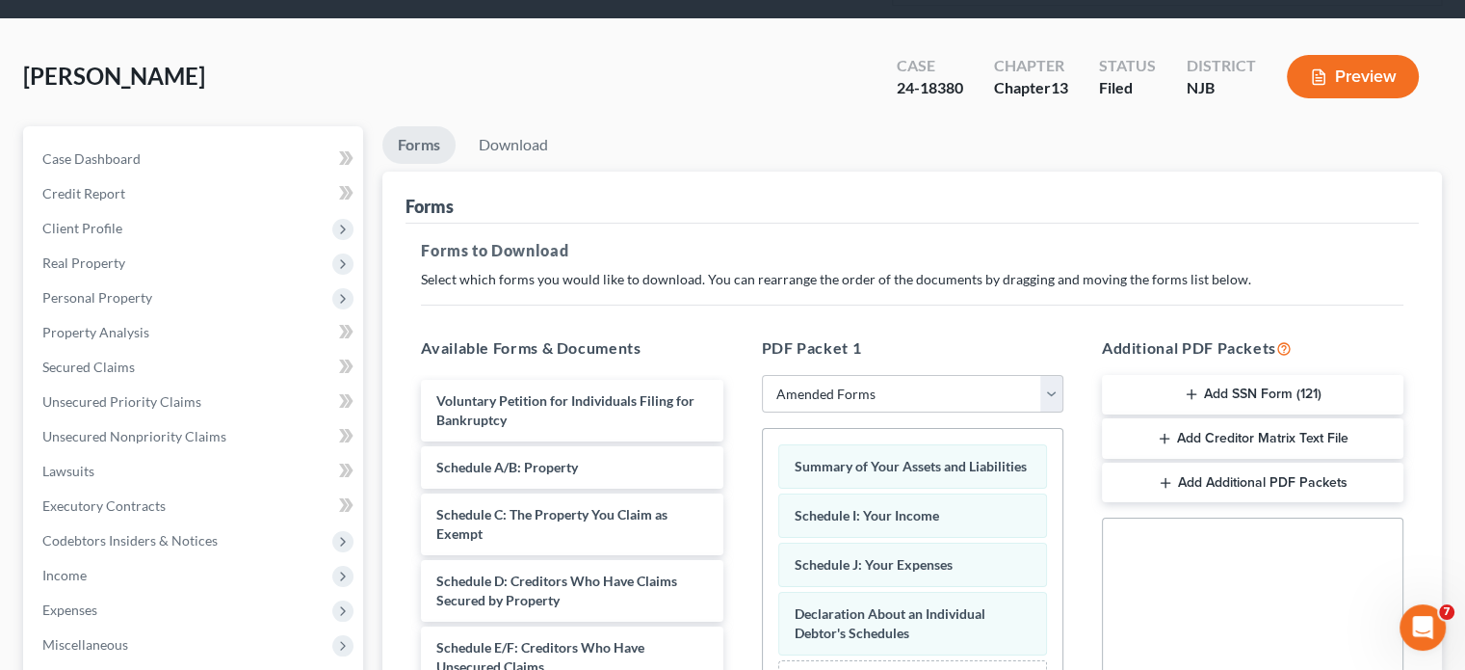
scroll to position [85, 0]
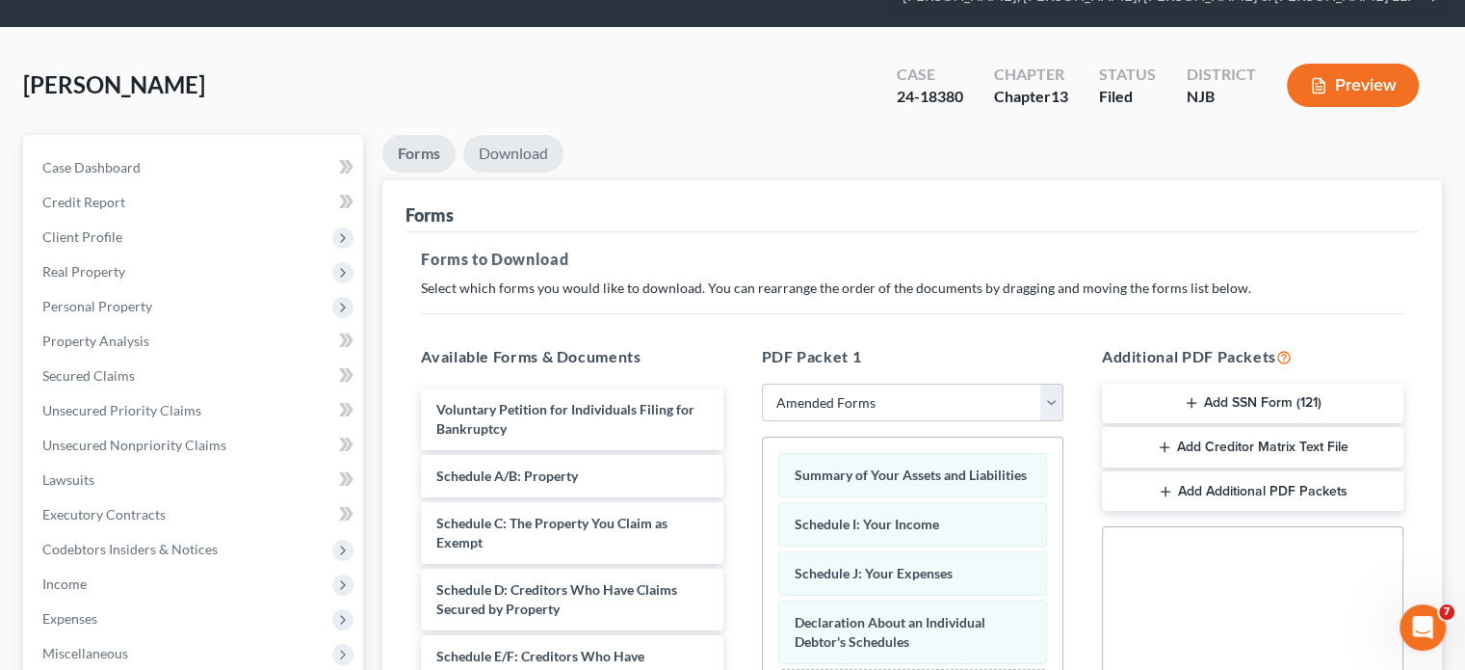
click at [517, 135] on link "Download" at bounding box center [513, 154] width 100 height 38
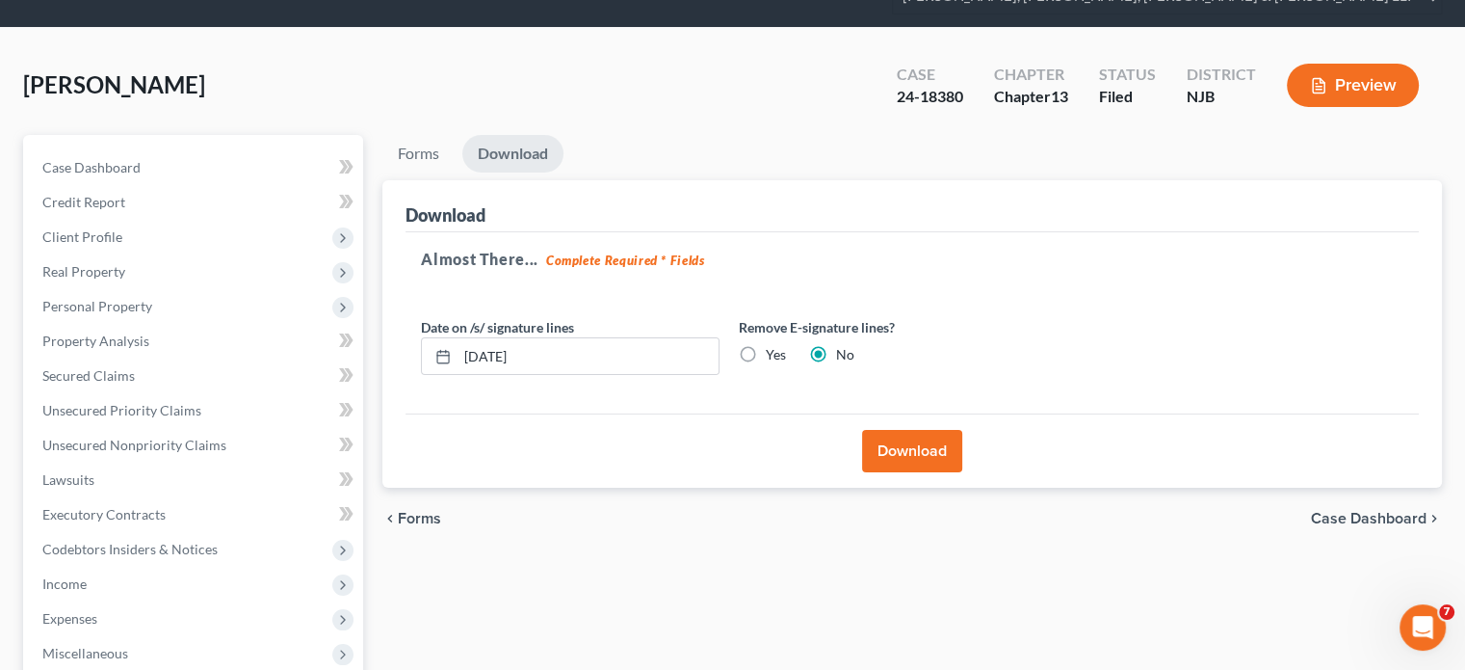
click at [893, 430] on button "Download" at bounding box center [912, 451] width 100 height 42
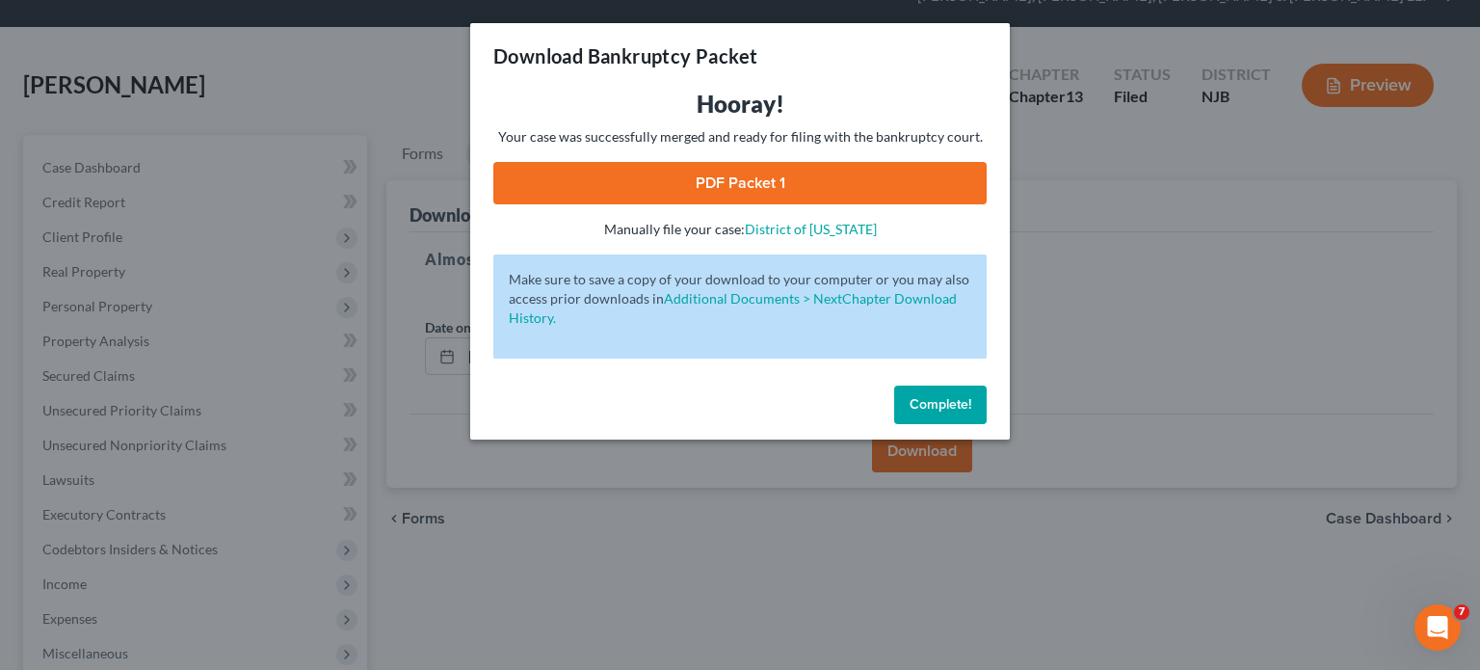
click at [613, 178] on link "PDF Packet 1" at bounding box center [739, 183] width 493 height 42
click at [946, 400] on span "Complete!" at bounding box center [940, 404] width 62 height 16
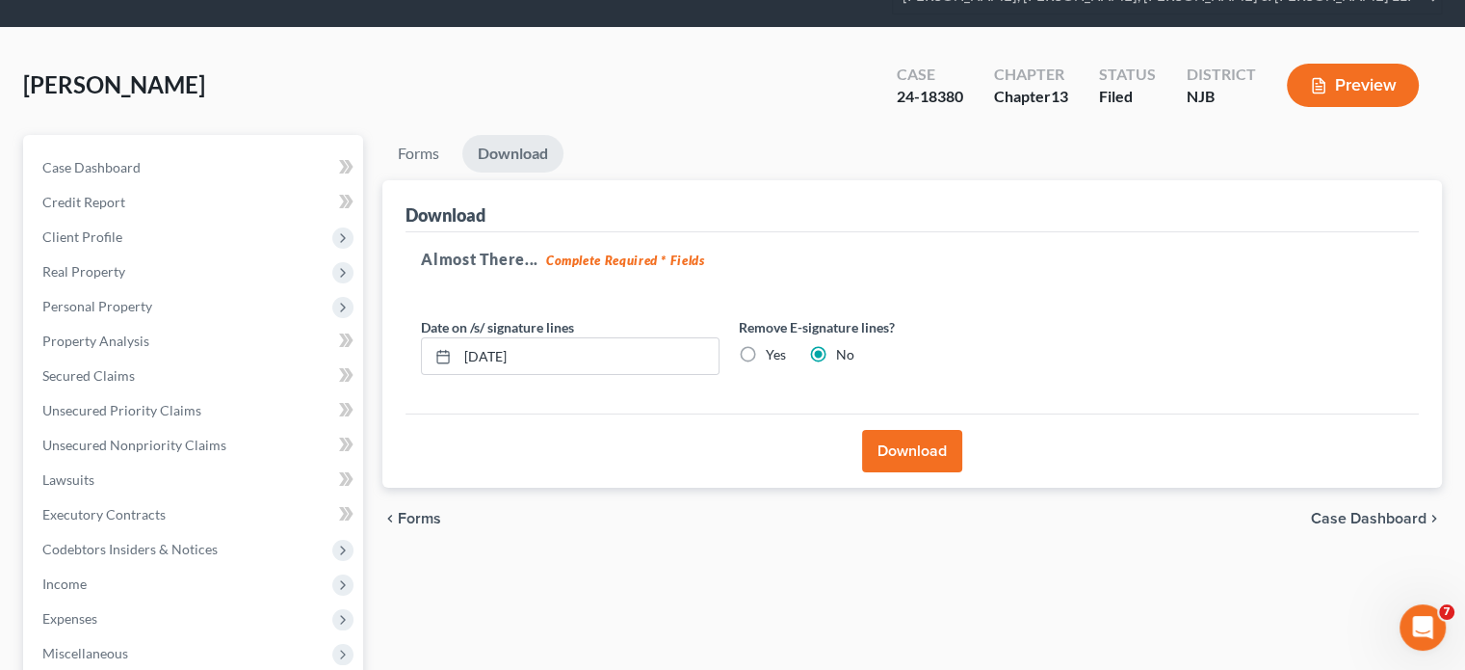
click at [564, 87] on div "Staricco, Guido Upgraded Case 24-18380 Chapter Chapter 13 Status Filed District…" at bounding box center [732, 93] width 1419 height 84
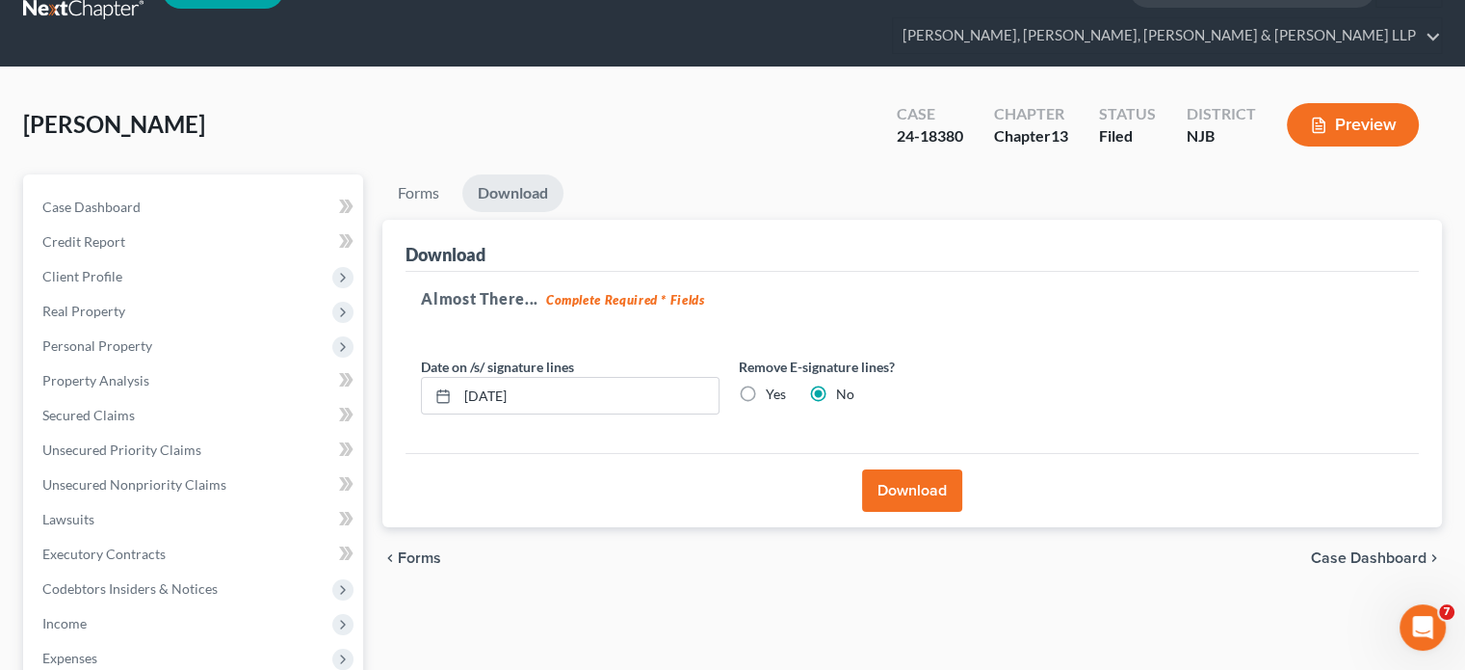
scroll to position [8, 0]
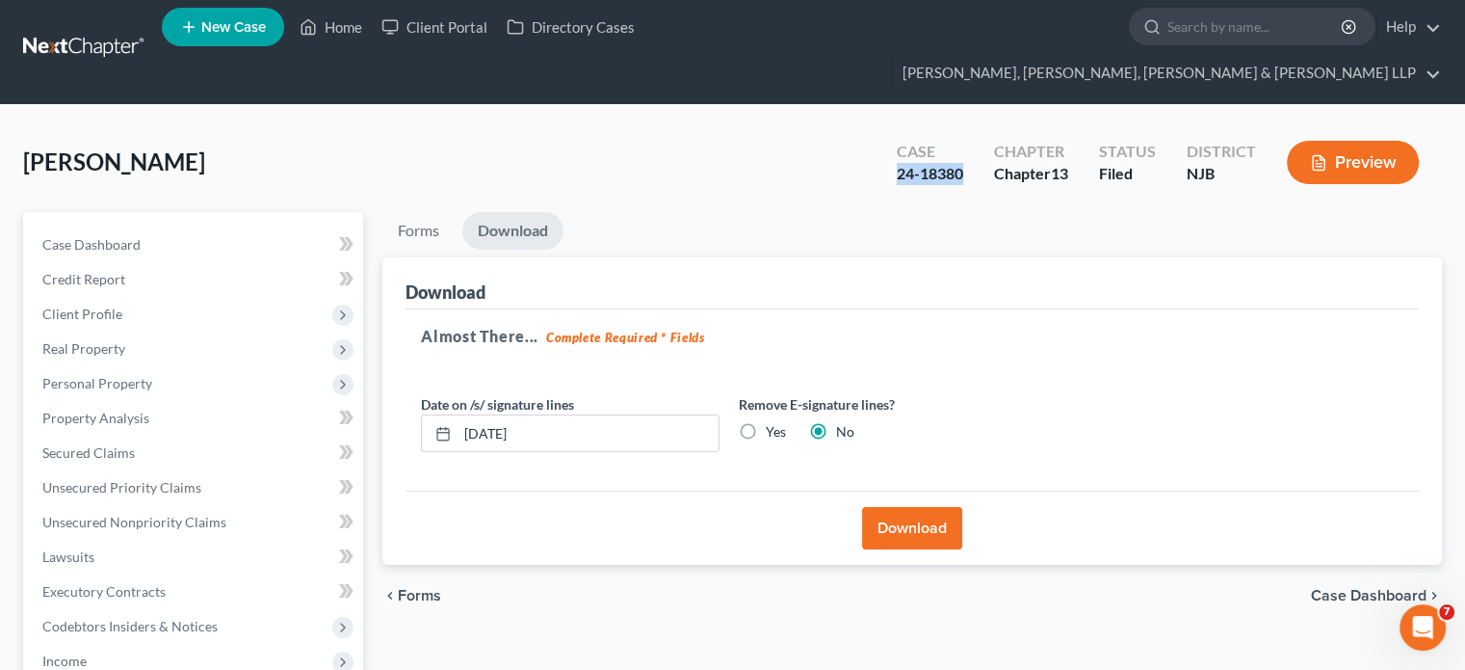
drag, startPoint x: 891, startPoint y: 142, endPoint x: 960, endPoint y: 145, distance: 68.5
click at [960, 145] on div "Case 24-18380" at bounding box center [930, 164] width 97 height 57
copy div "24-18380"
